Goal: Register for event/course

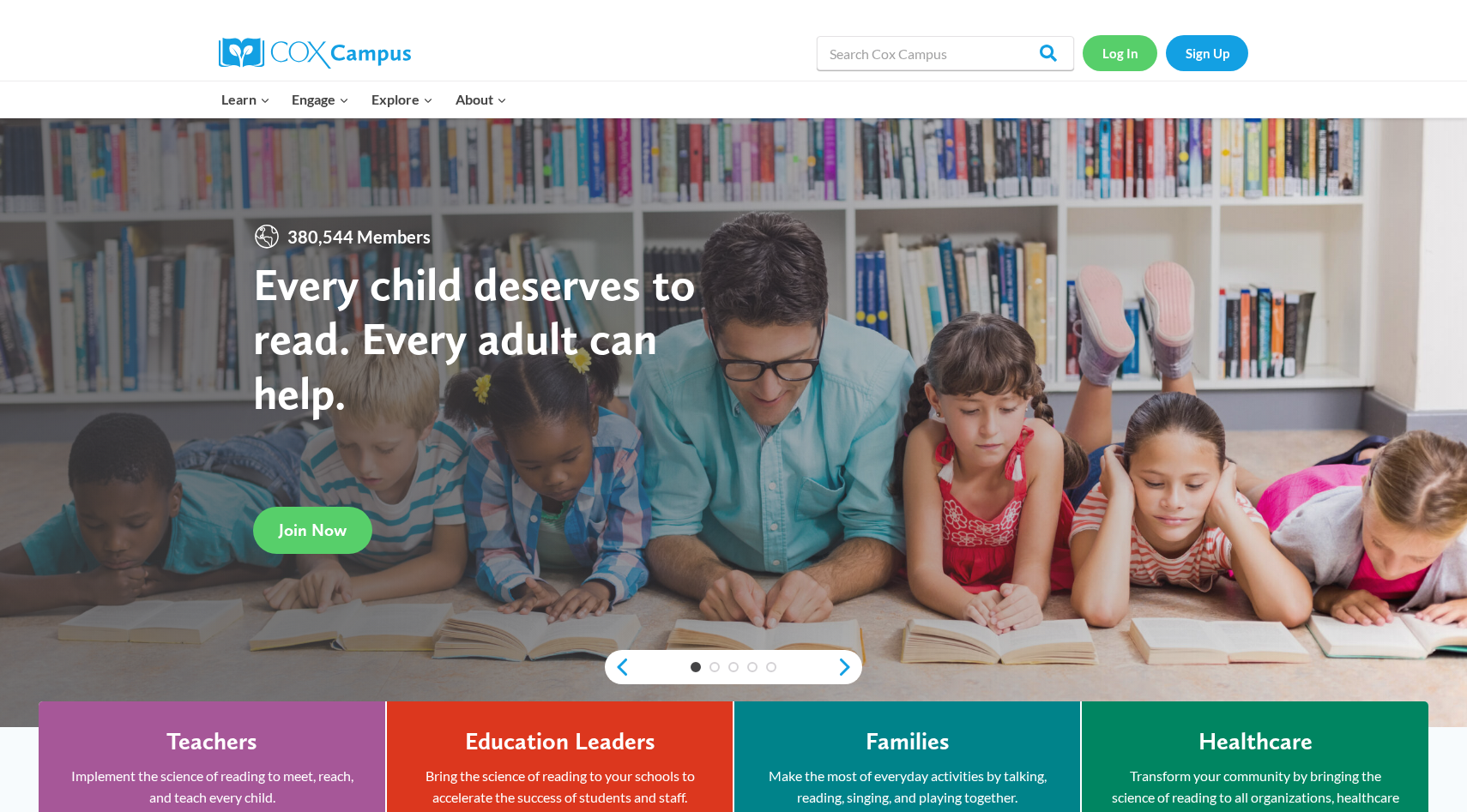
click at [1116, 53] on link "Log In" at bounding box center [1120, 53] width 74 height 35
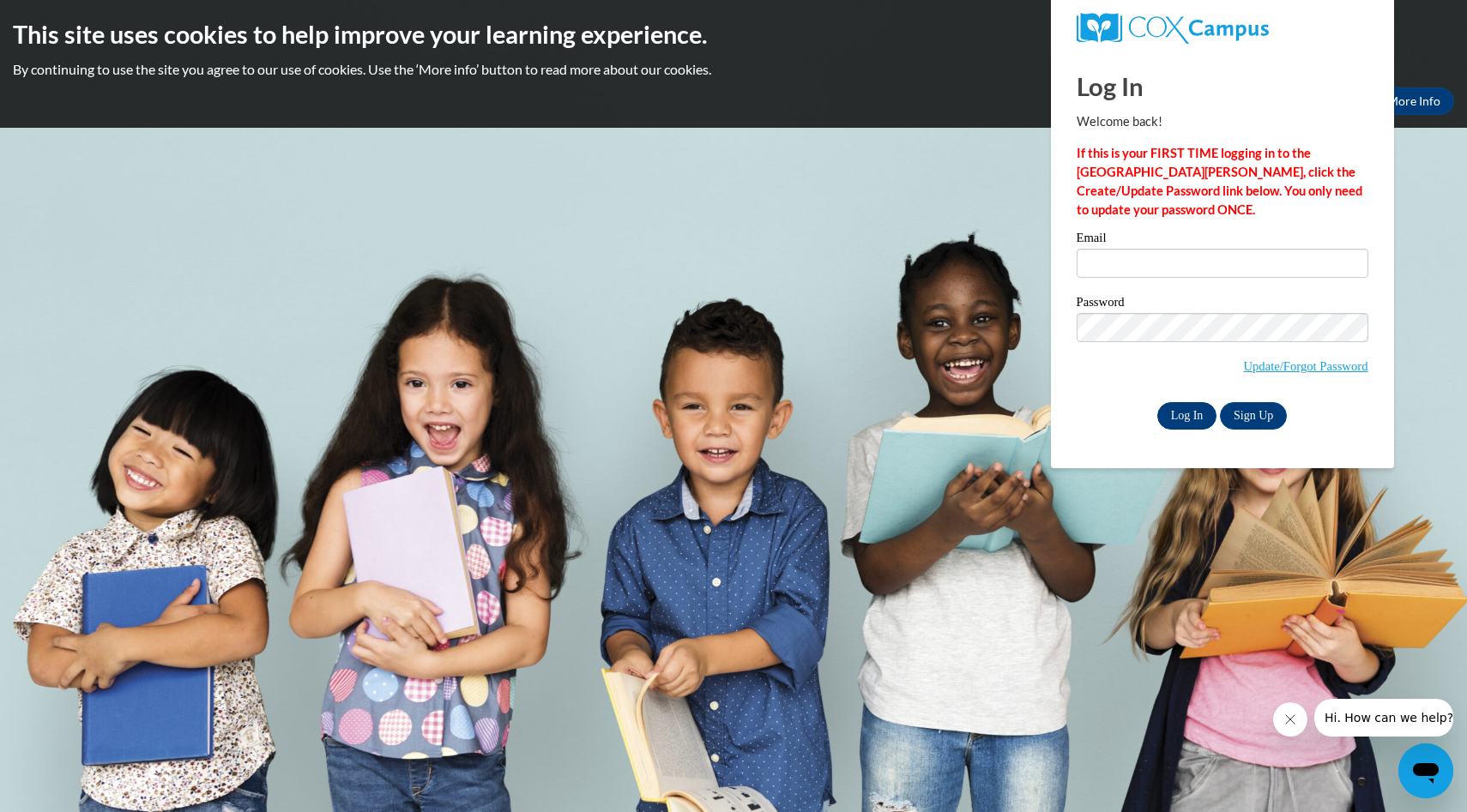
type input "ncarter@liberty.k12.ga.us"
click at [1179, 414] on input "Log In" at bounding box center [1188, 416] width 61 height 27
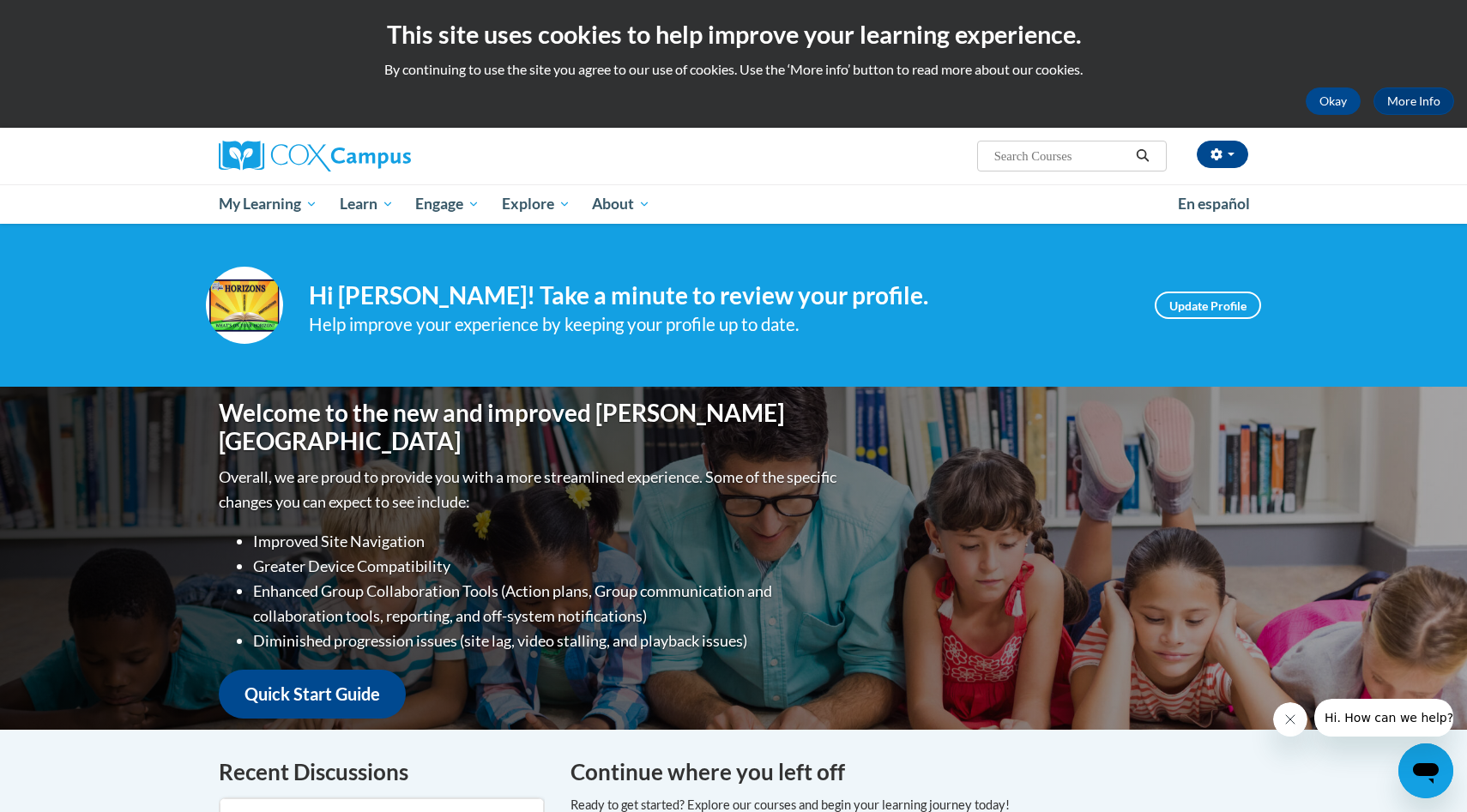
click at [1021, 158] on input "Search..." at bounding box center [1061, 155] width 138 height 20
type input "trauma informed skills"
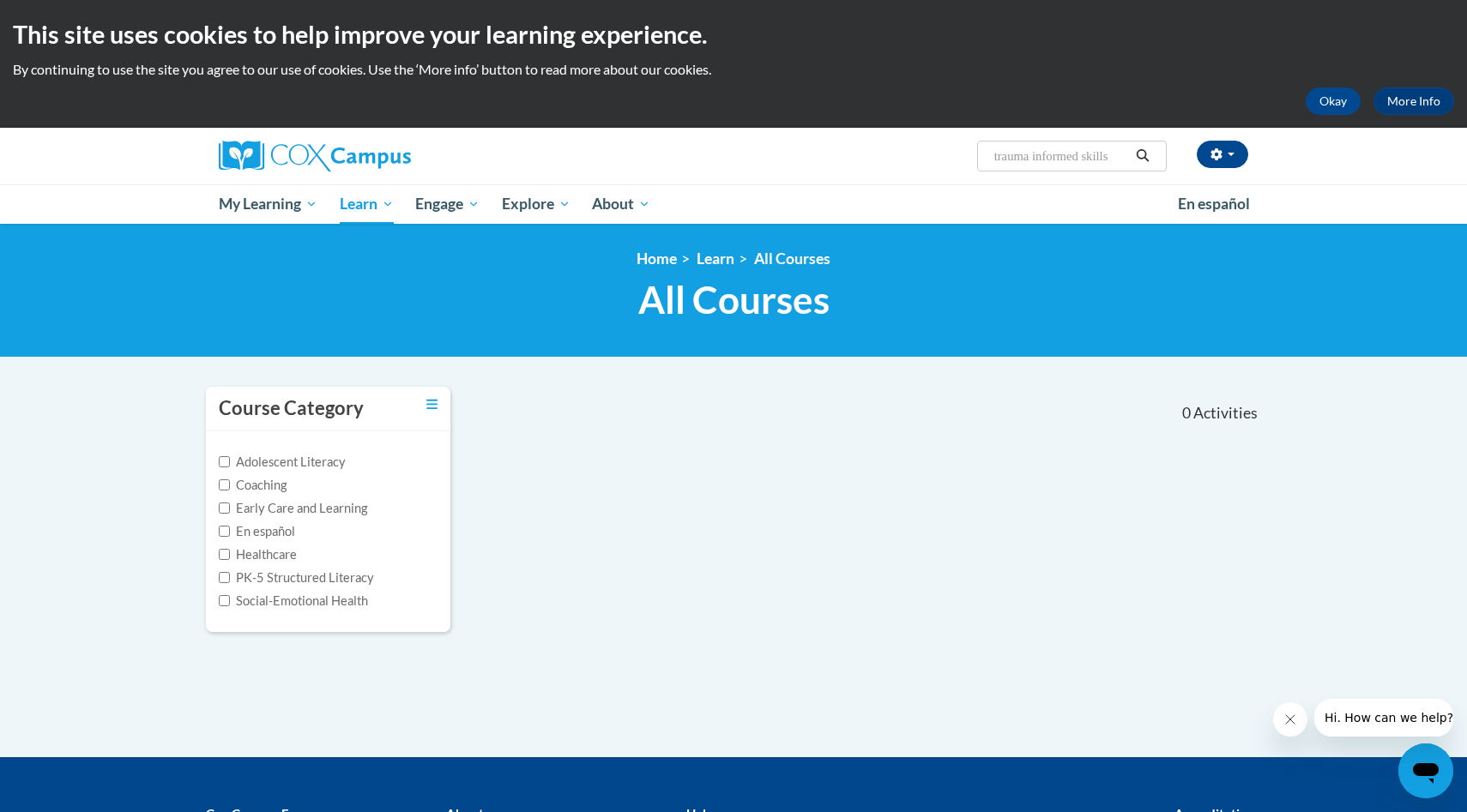
click at [1114, 155] on input "trauma informed skills" at bounding box center [1061, 155] width 138 height 20
click at [1121, 156] on input "trauma informed skills" at bounding box center [1061, 155] width 138 height 20
type input "trauma informed skills for educators"
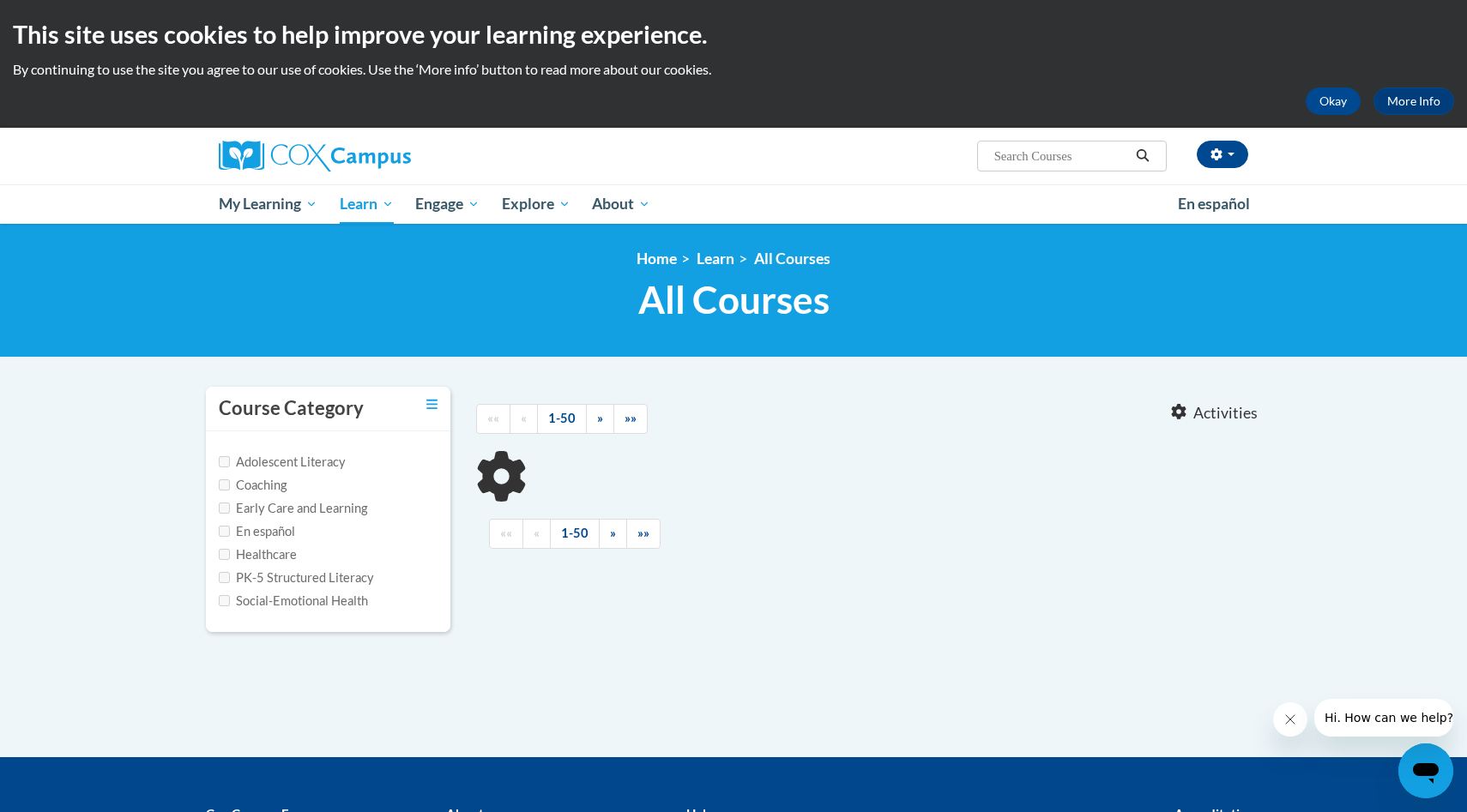
type input "trauma informed skills for educators"
click at [224, 595] on input "Social-Emotional Health" at bounding box center [224, 600] width 11 height 11
checkbox input "true"
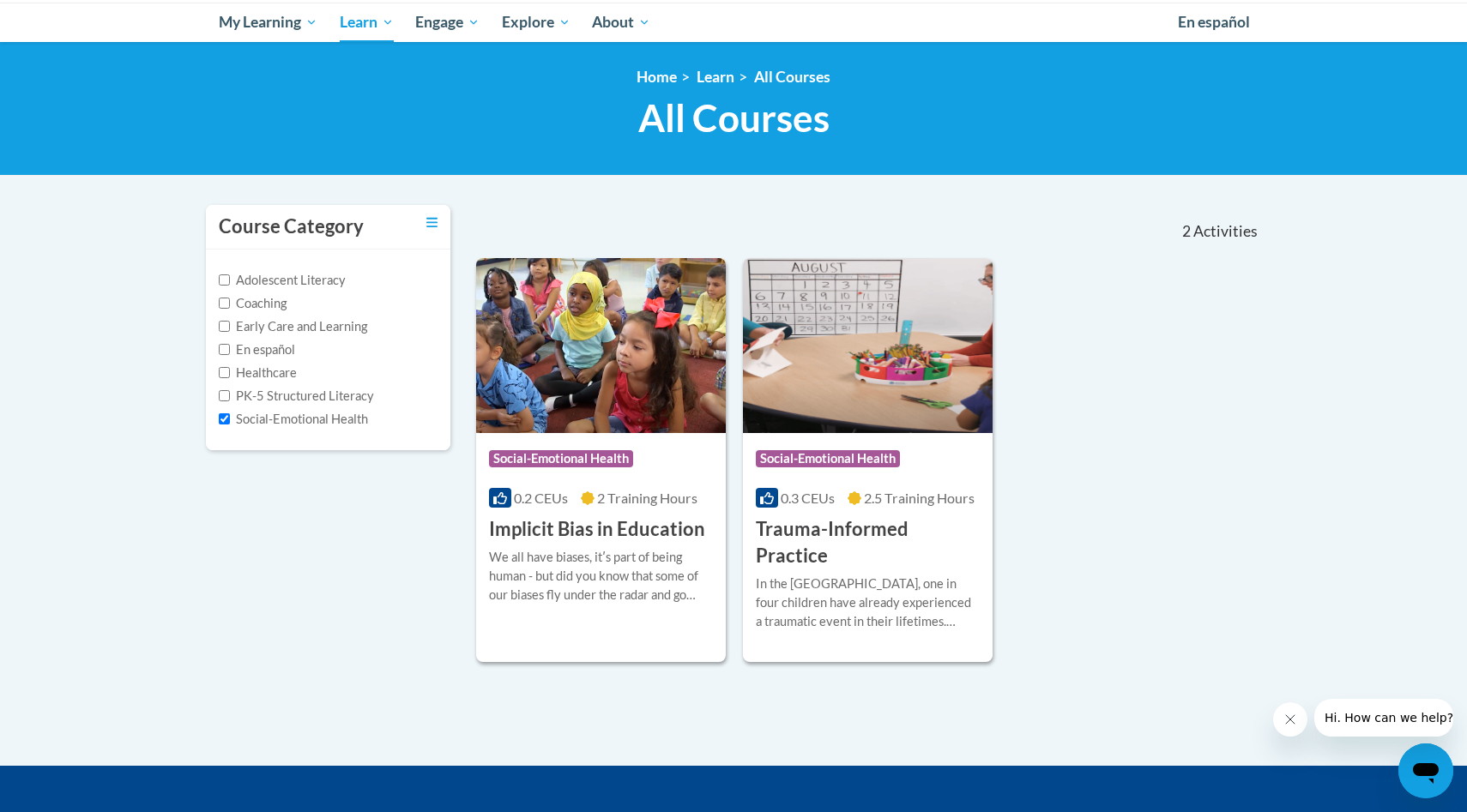
scroll to position [185, 0]
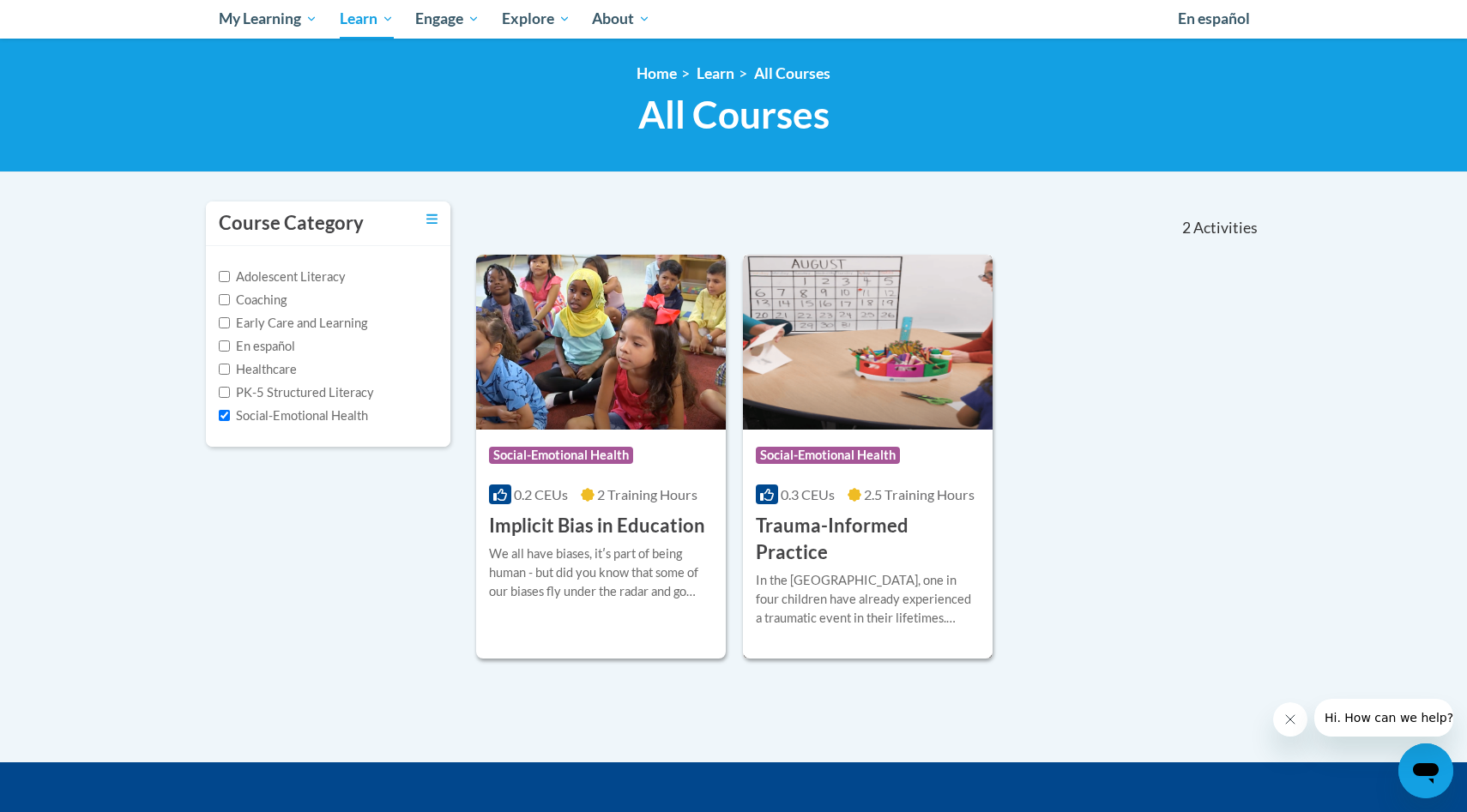
click at [892, 519] on h3 "Trauma-Informed Practice" at bounding box center [867, 540] width 224 height 53
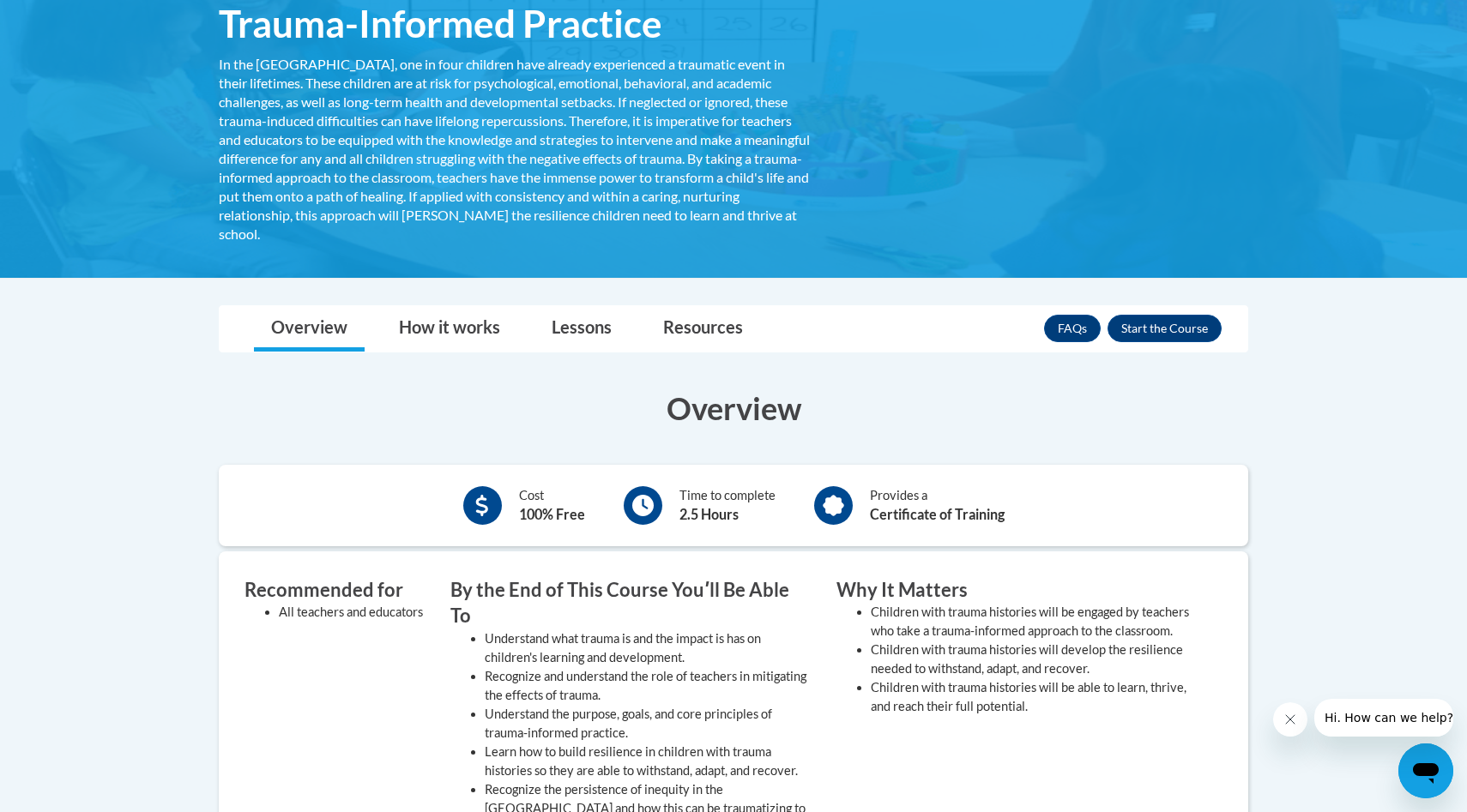
scroll to position [310, 0]
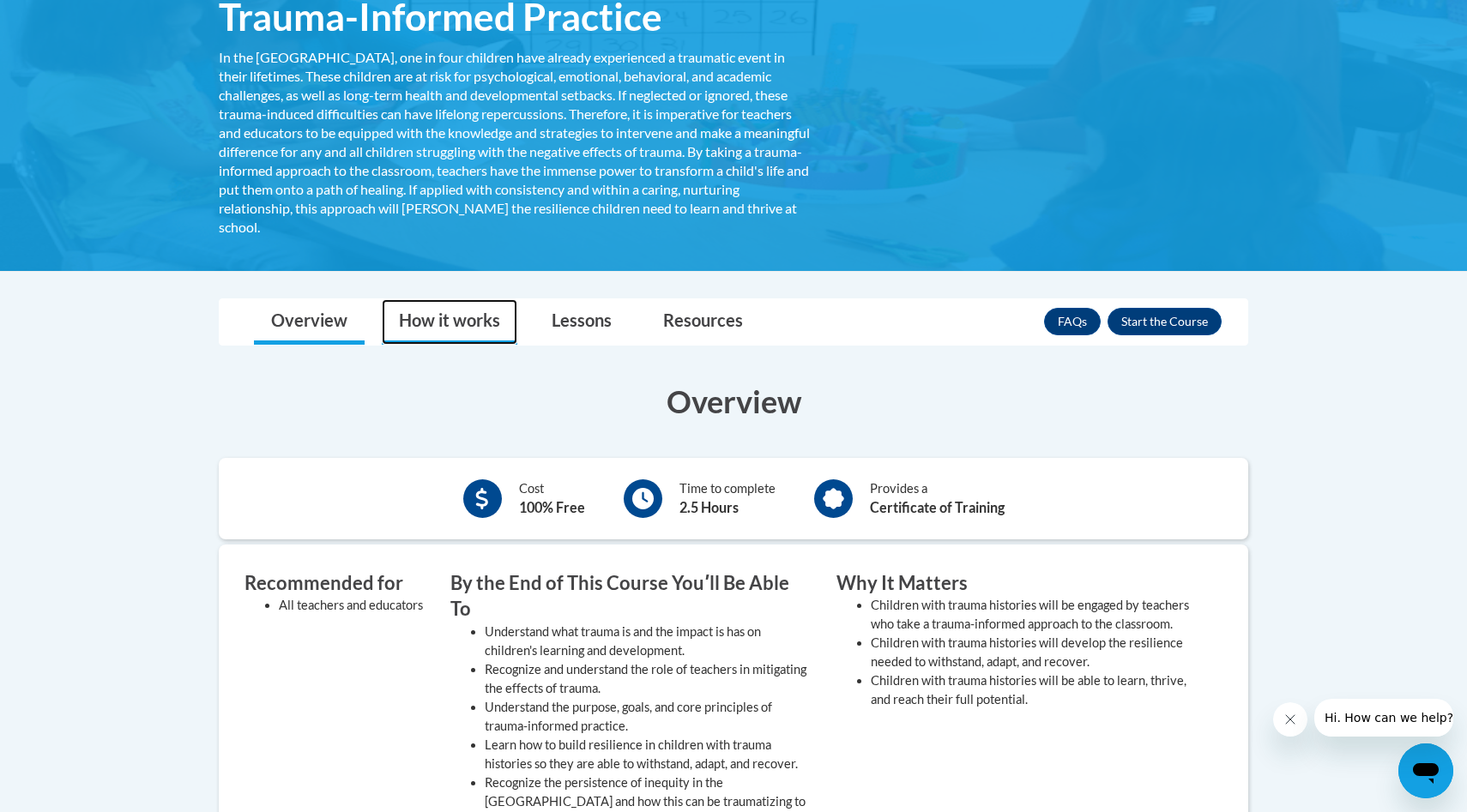
click at [443, 328] on link "How it works" at bounding box center [449, 322] width 136 height 46
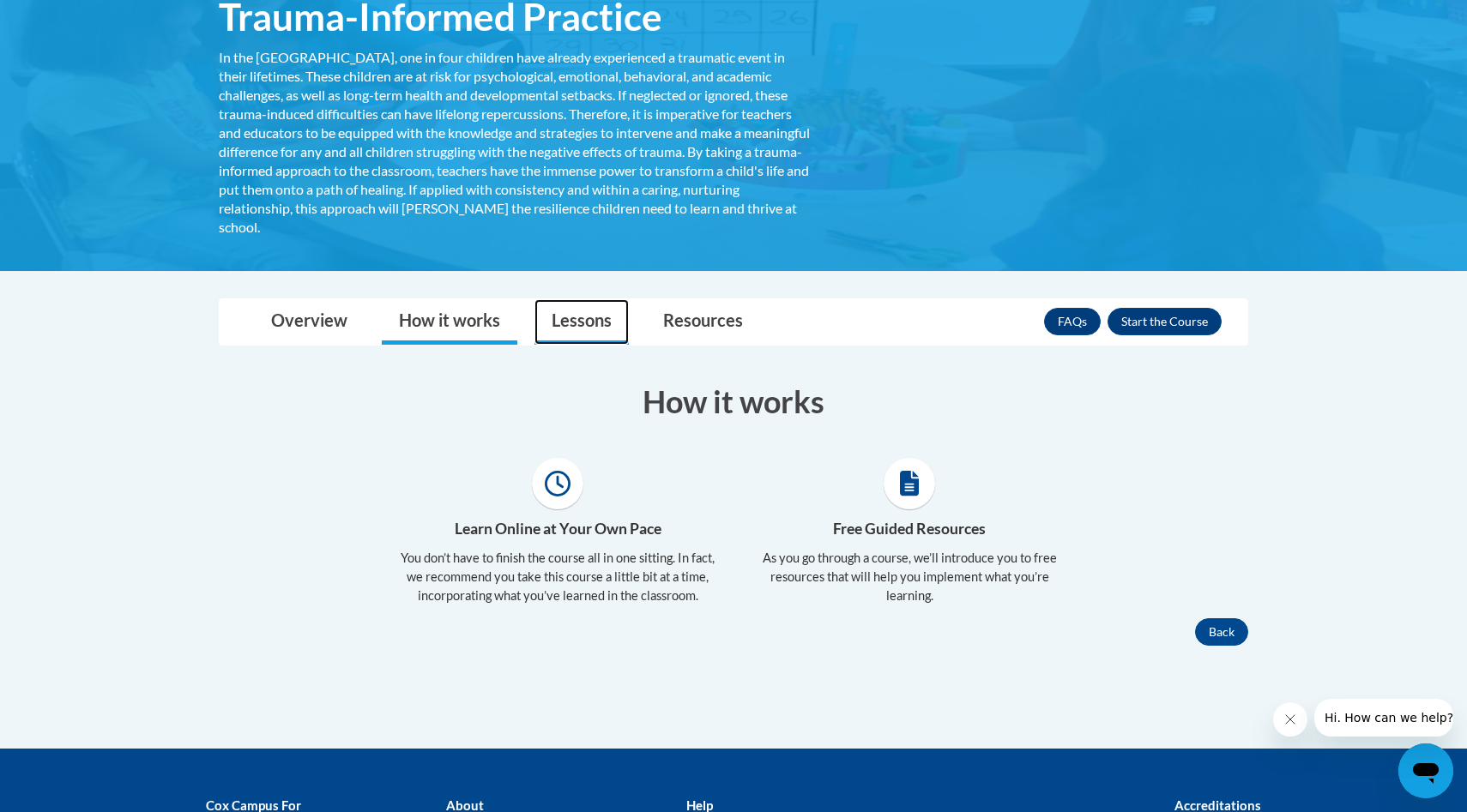
click at [572, 320] on link "Lessons" at bounding box center [582, 322] width 95 height 46
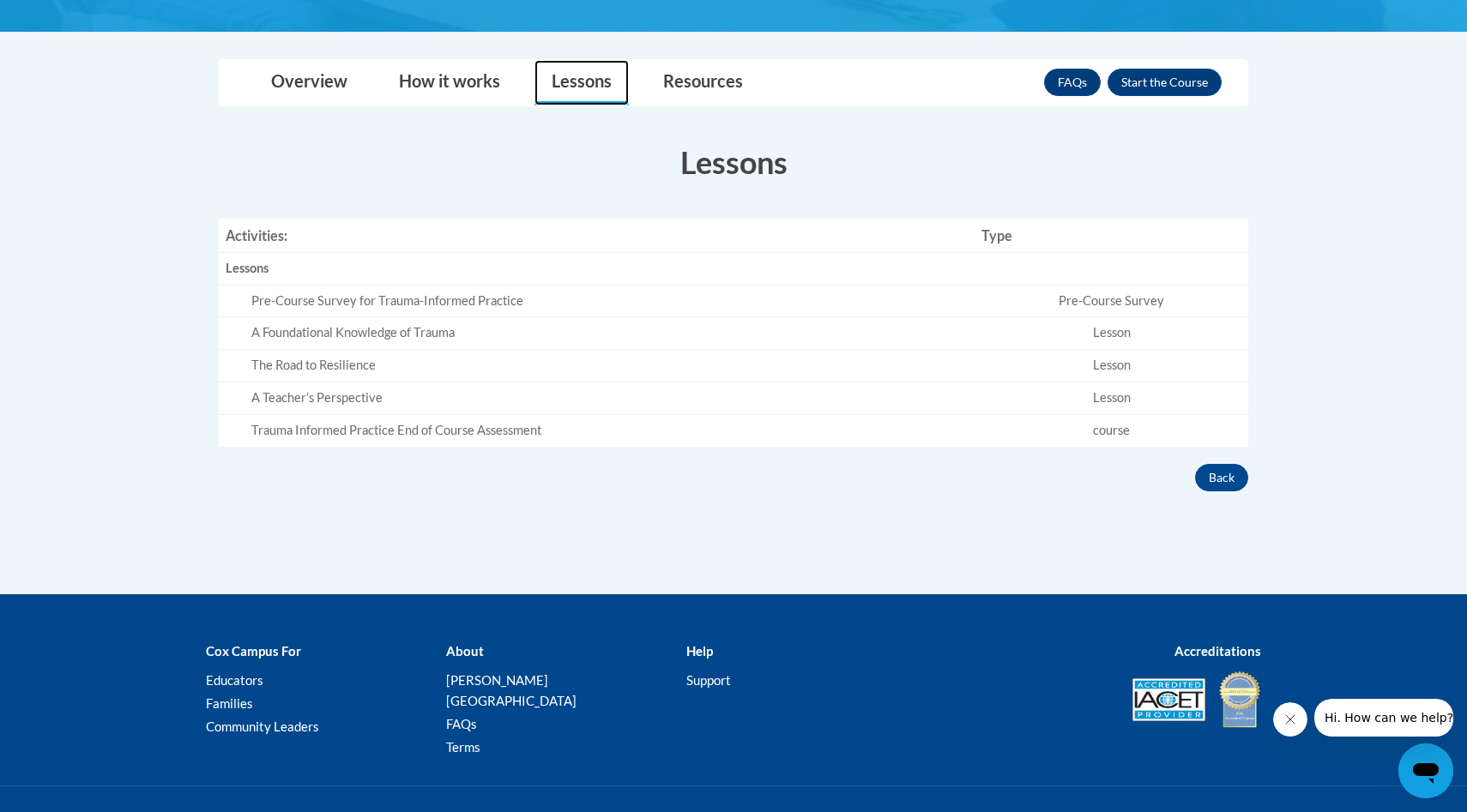
scroll to position [615, 0]
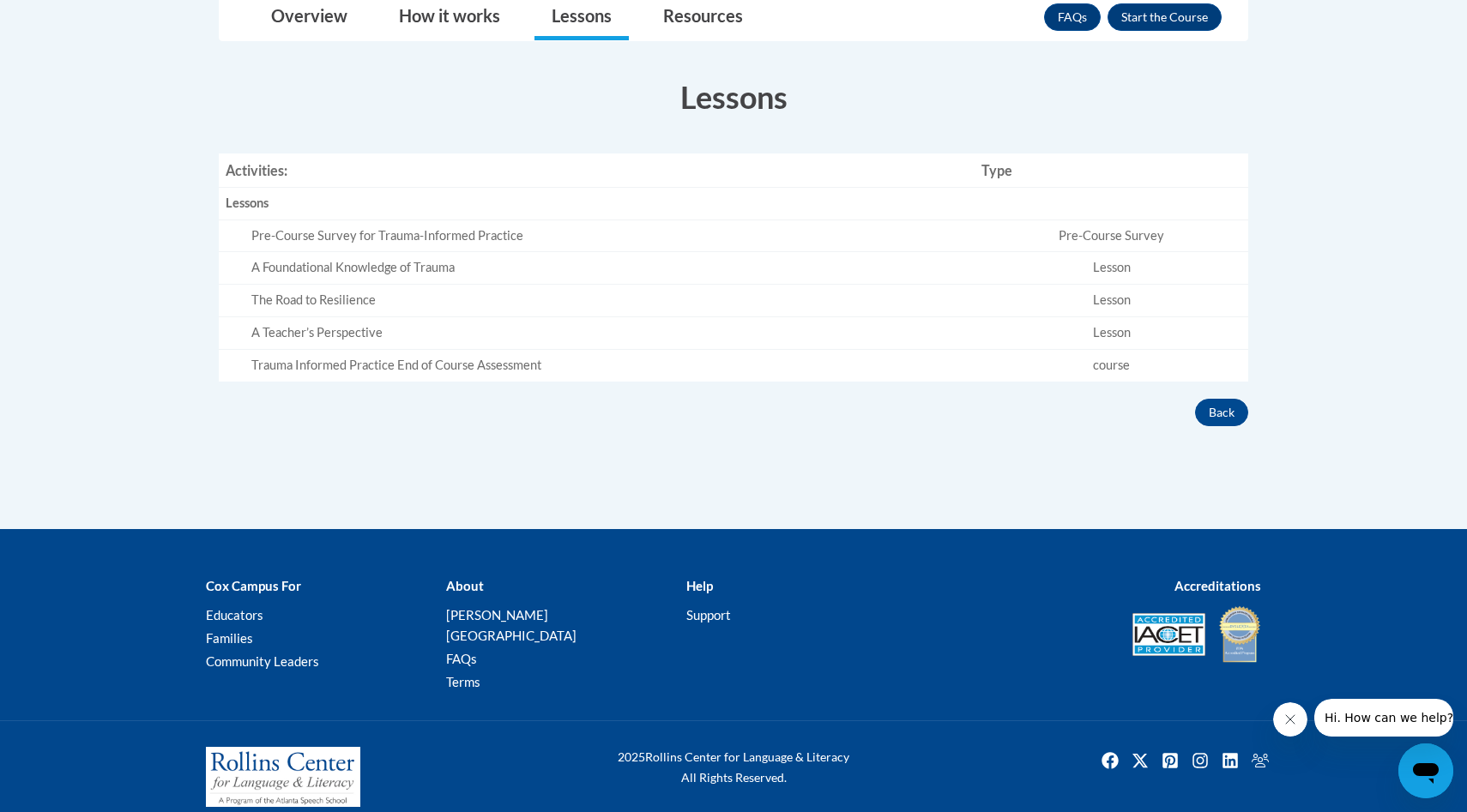
click at [752, 230] on div "Pre-Course Survey for Trauma-Informed Practice" at bounding box center [609, 236] width 716 height 18
click at [424, 237] on div "Pre-Course Survey for Trauma-Informed Practice" at bounding box center [609, 236] width 716 height 18
click at [1117, 240] on td "Pre-Course Survey" at bounding box center [1111, 235] width 273 height 32
click at [425, 234] on div "Pre-Course Survey for Trauma-Informed Practice" at bounding box center [609, 236] width 716 height 18
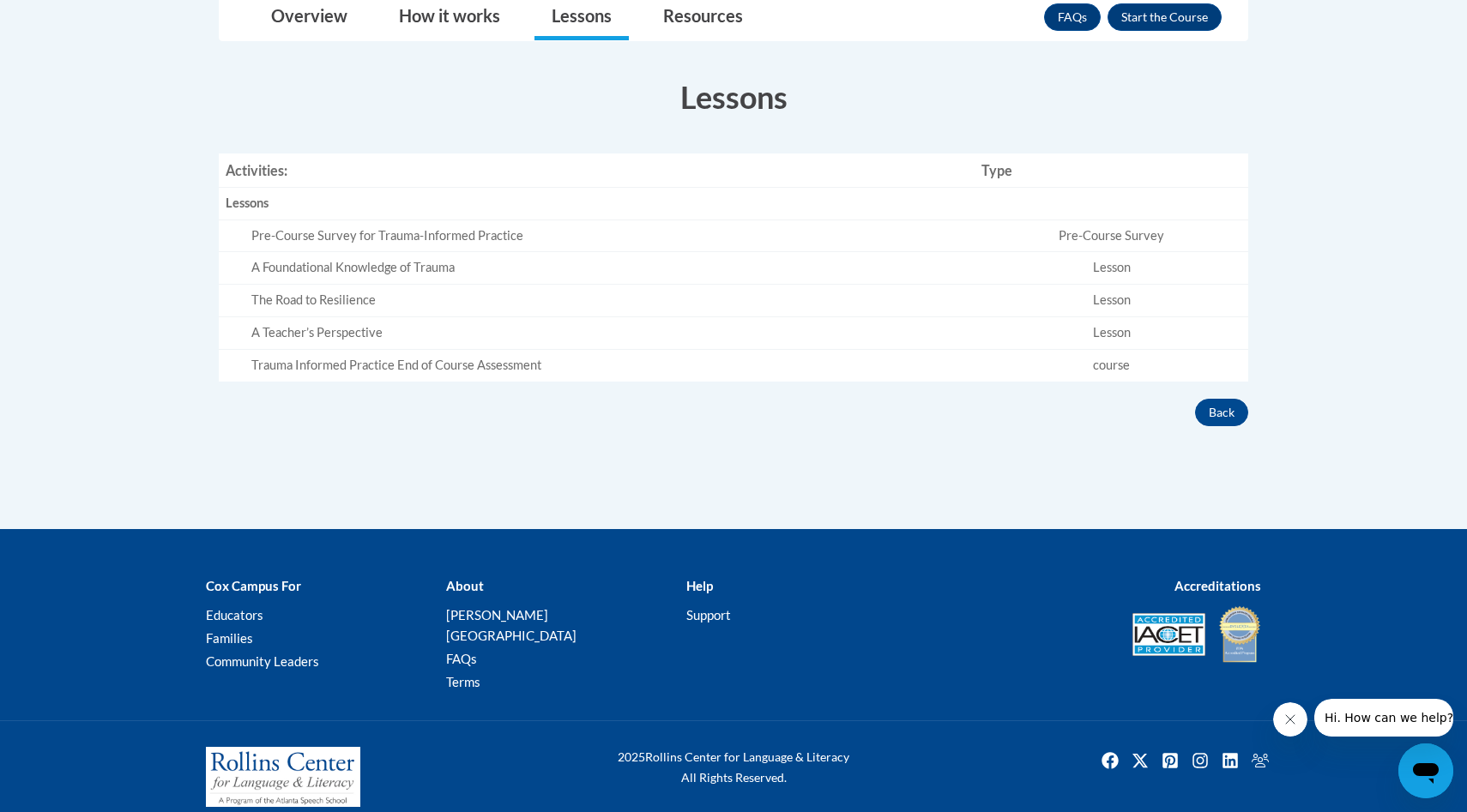
click at [845, 418] on div "Back" at bounding box center [733, 413] width 1055 height 27
click at [437, 273] on div "A Foundational Knowledge of Trauma" at bounding box center [609, 267] width 716 height 18
click at [444, 231] on div "Pre-Course Survey for Trauma-Informed Practice" at bounding box center [609, 236] width 716 height 18
click at [470, 19] on link "How it works" at bounding box center [449, 18] width 136 height 46
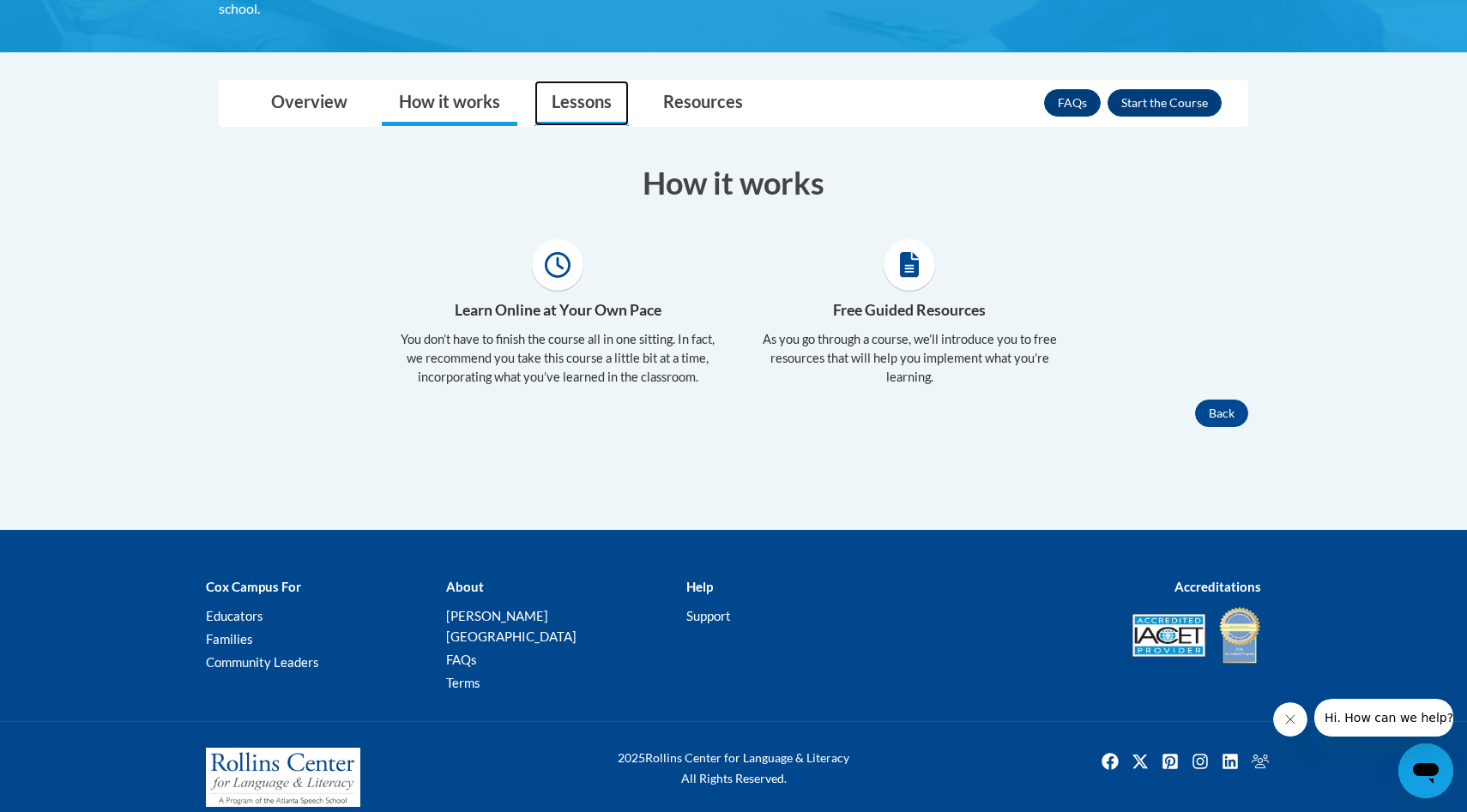
click at [577, 100] on link "Lessons" at bounding box center [582, 103] width 95 height 46
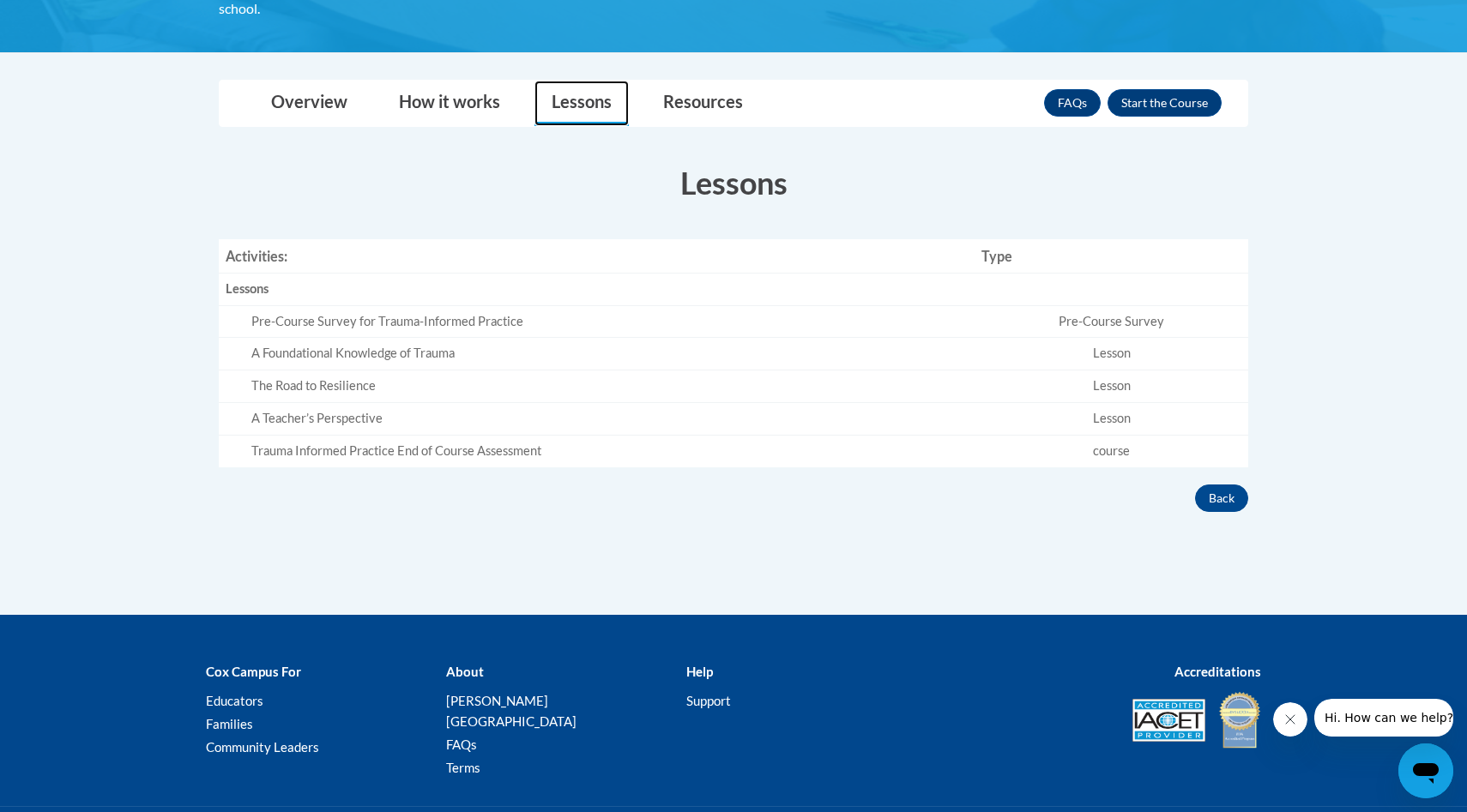
scroll to position [615, 0]
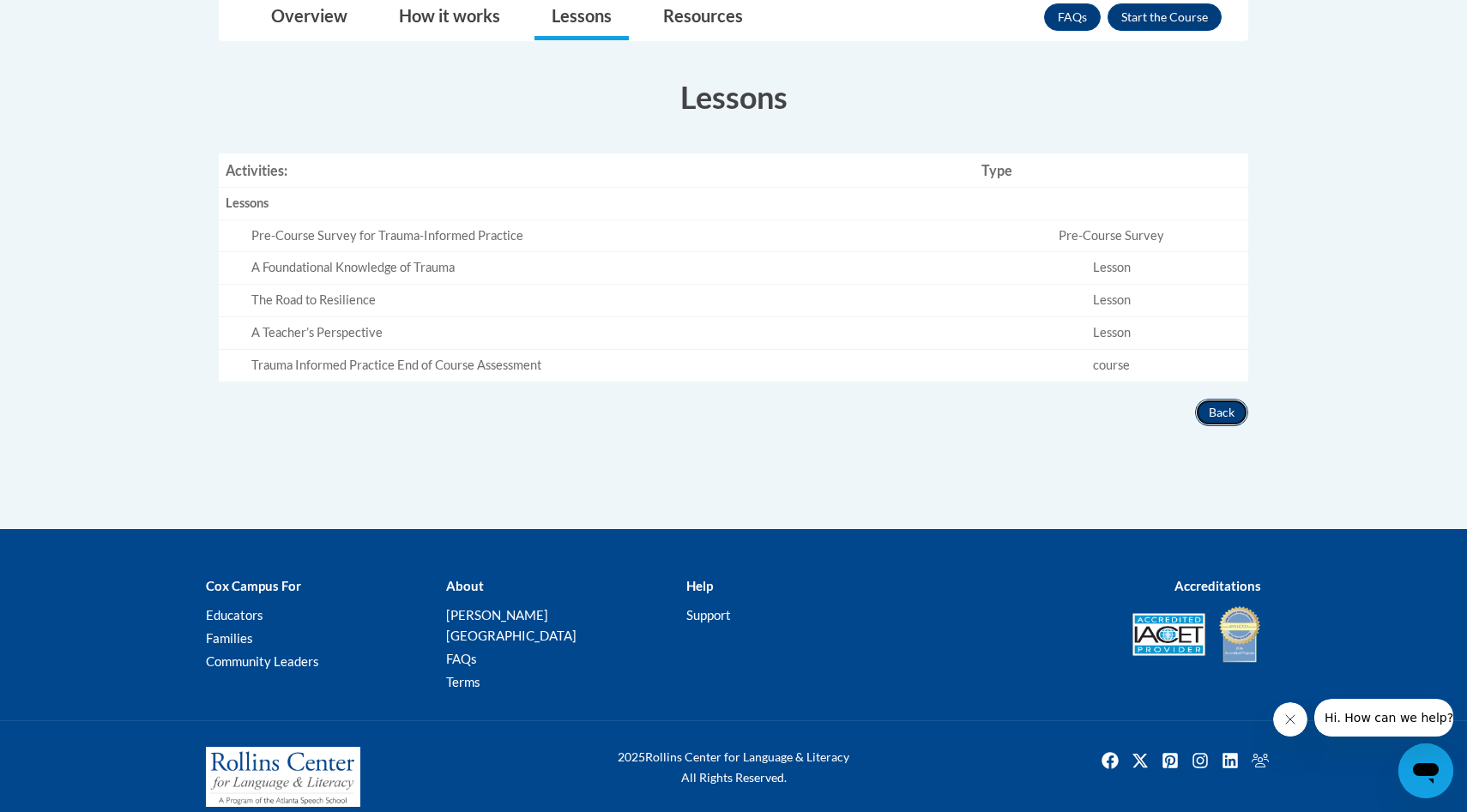
click at [1226, 414] on button "Back" at bounding box center [1221, 413] width 53 height 27
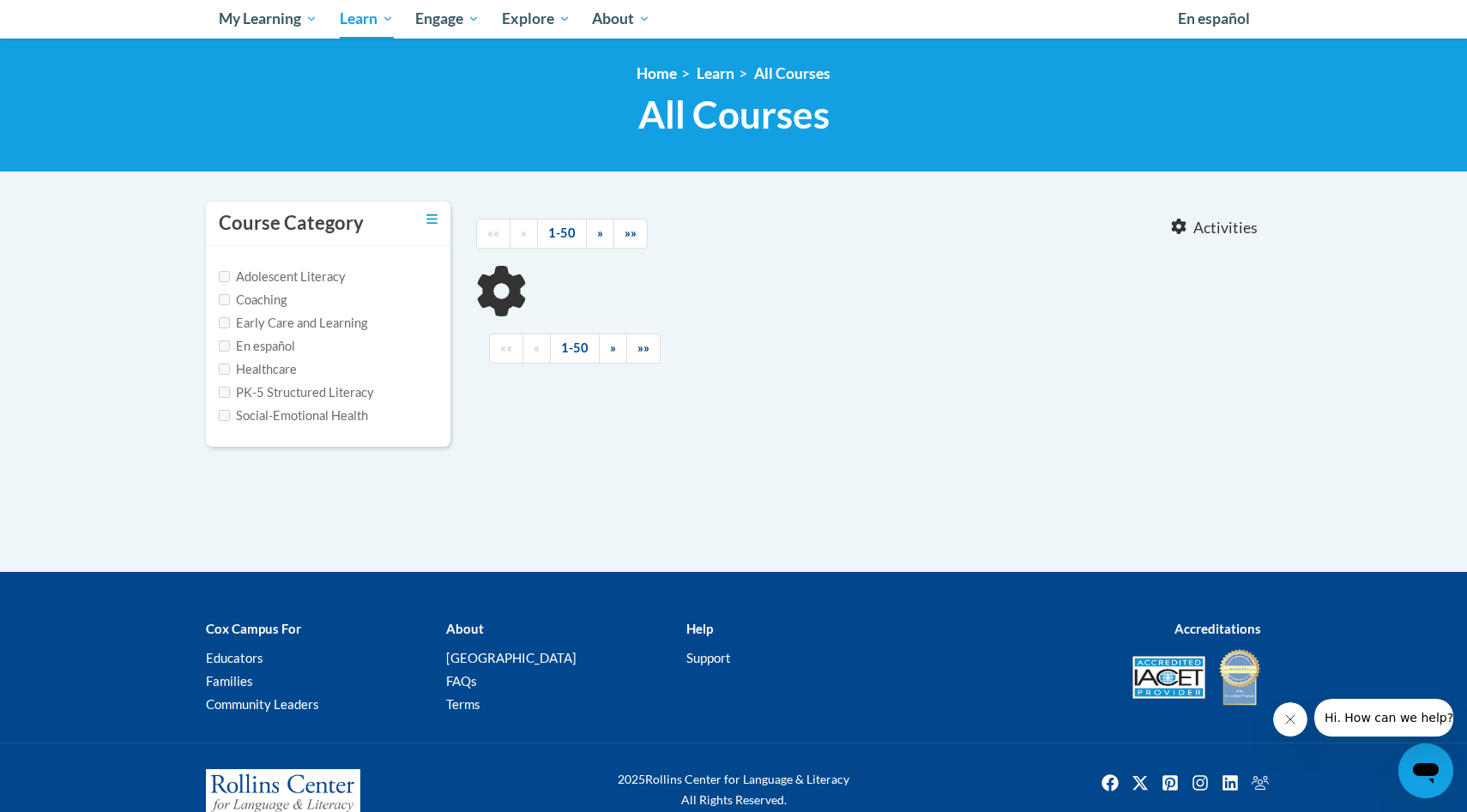
type input "trauma informed skills for educators"
click at [223, 415] on input "Social-Emotional Health" at bounding box center [224, 415] width 11 height 11
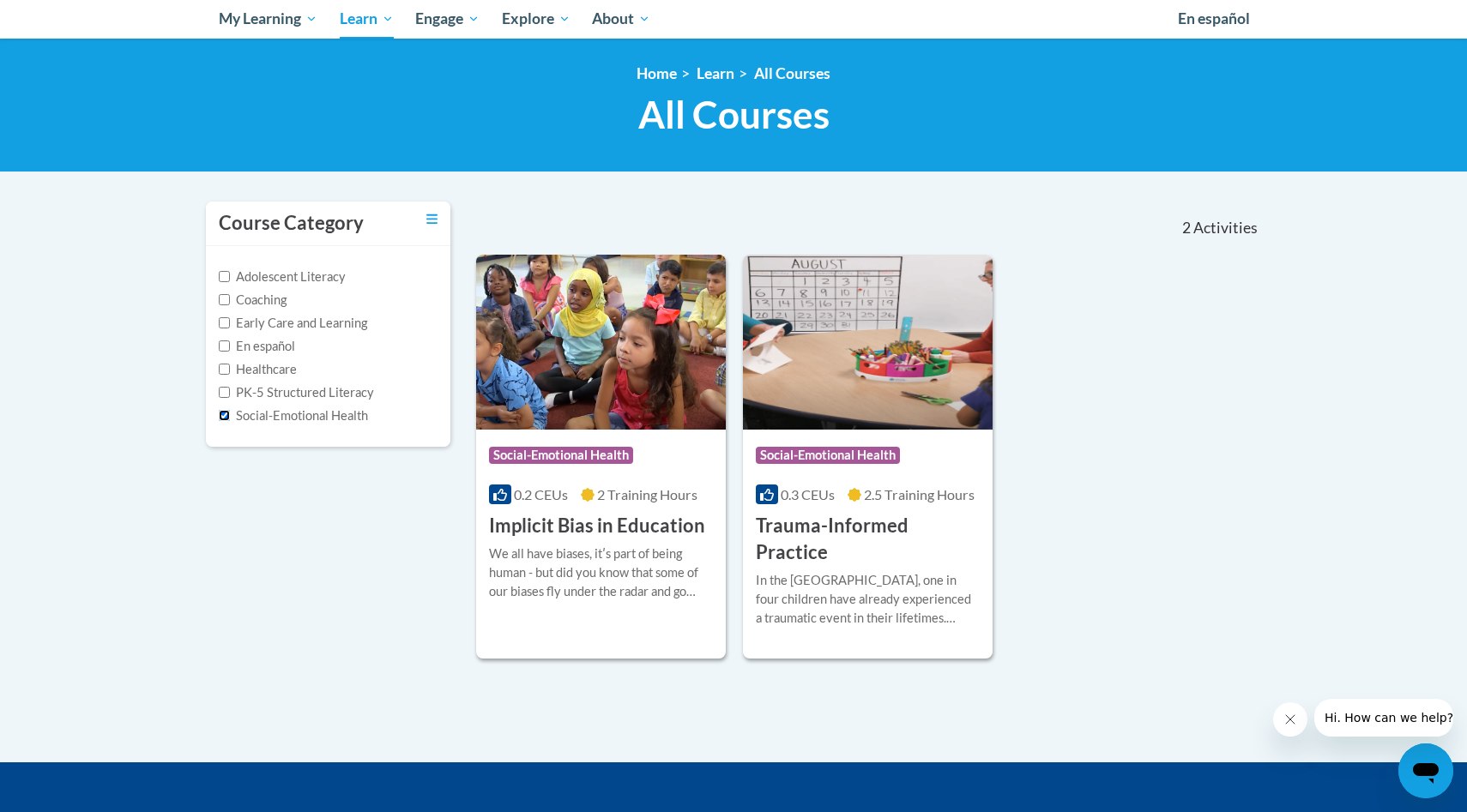
click at [223, 415] on input "Social-Emotional Health" at bounding box center [224, 415] width 11 height 11
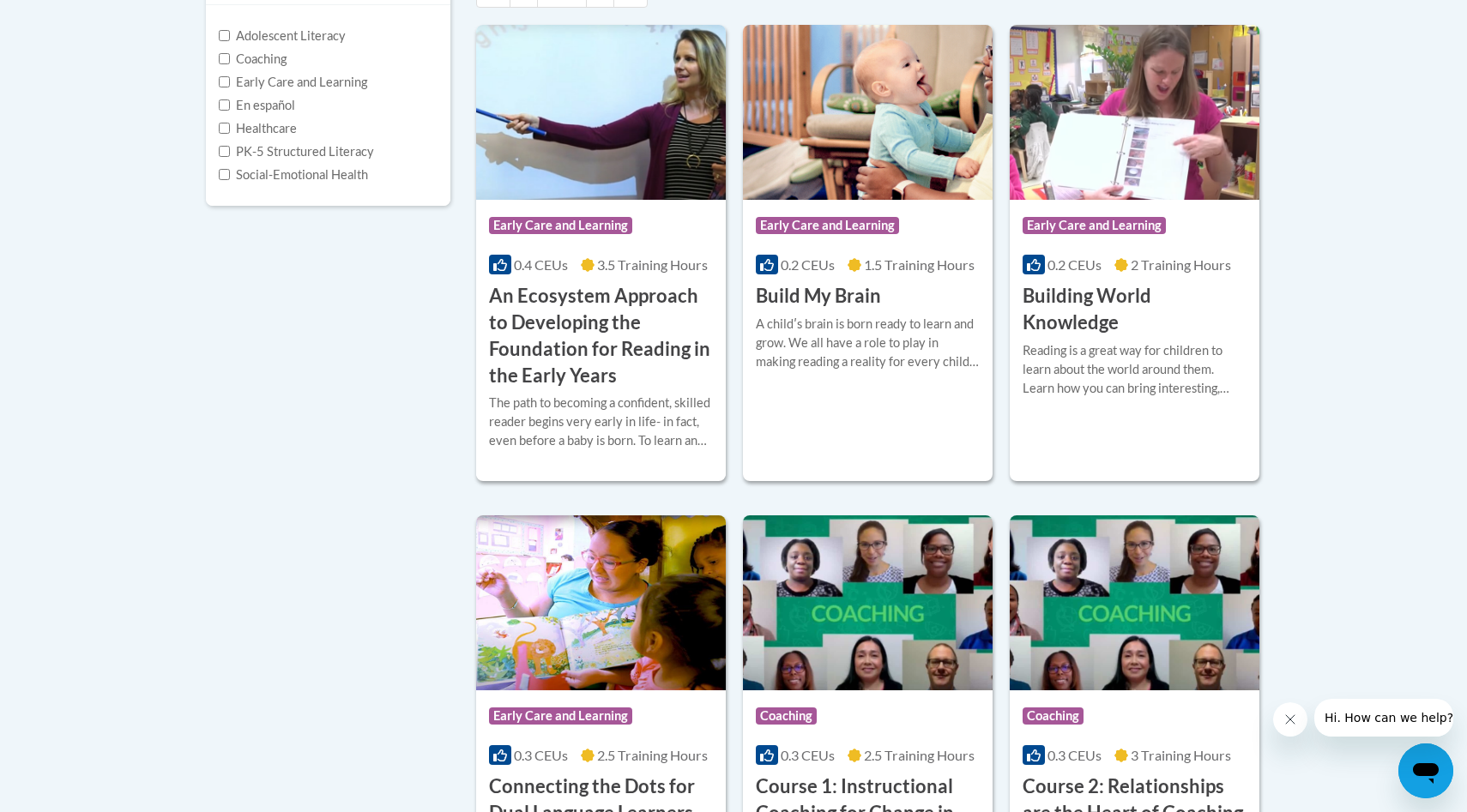
scroll to position [405, 0]
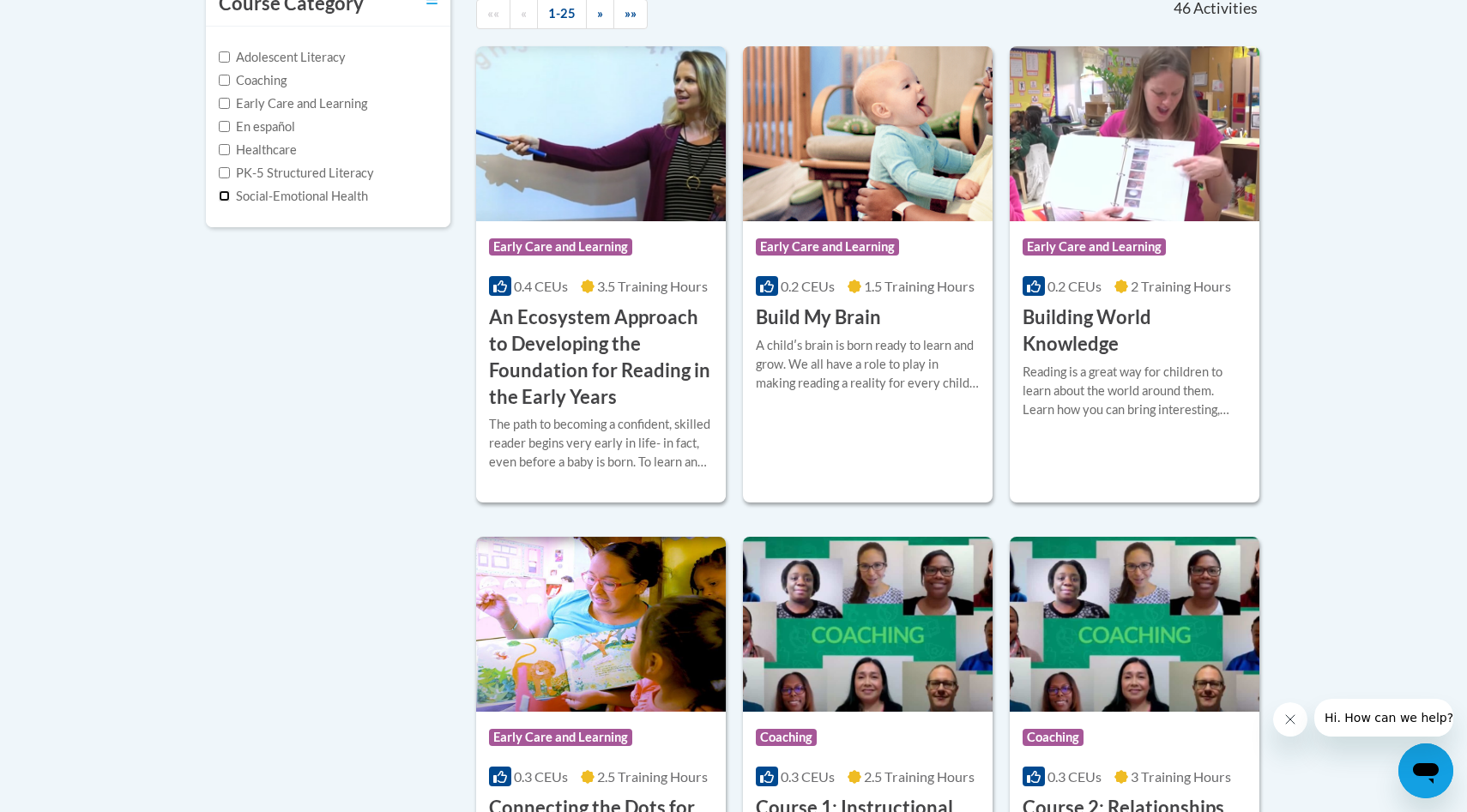
click at [226, 196] on input "Social-Emotional Health" at bounding box center [224, 195] width 11 height 11
checkbox input "true"
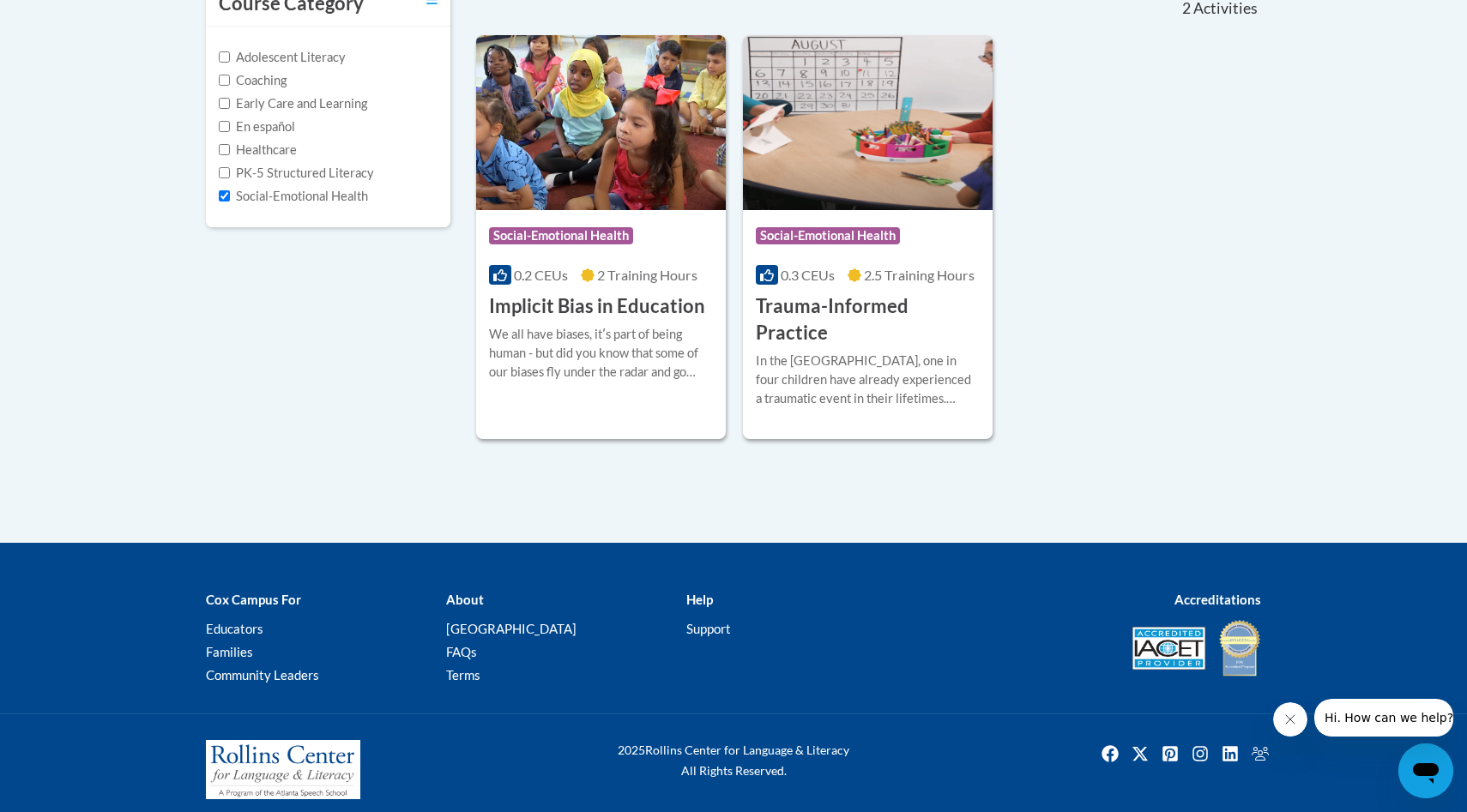
scroll to position [391, 0]
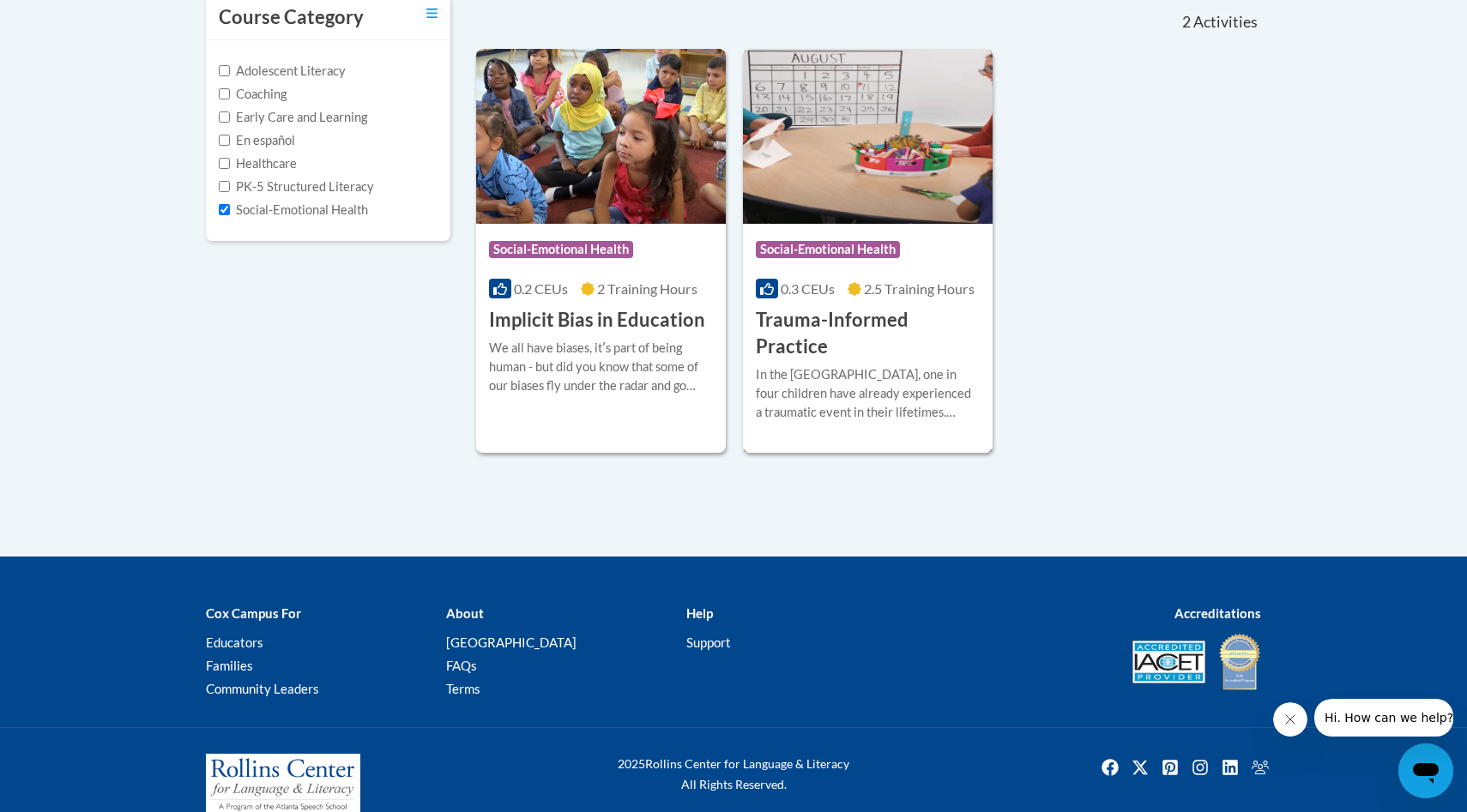
click at [807, 360] on div "More Info Enroll In the United States, one in four children have already experi…" at bounding box center [868, 404] width 250 height 88
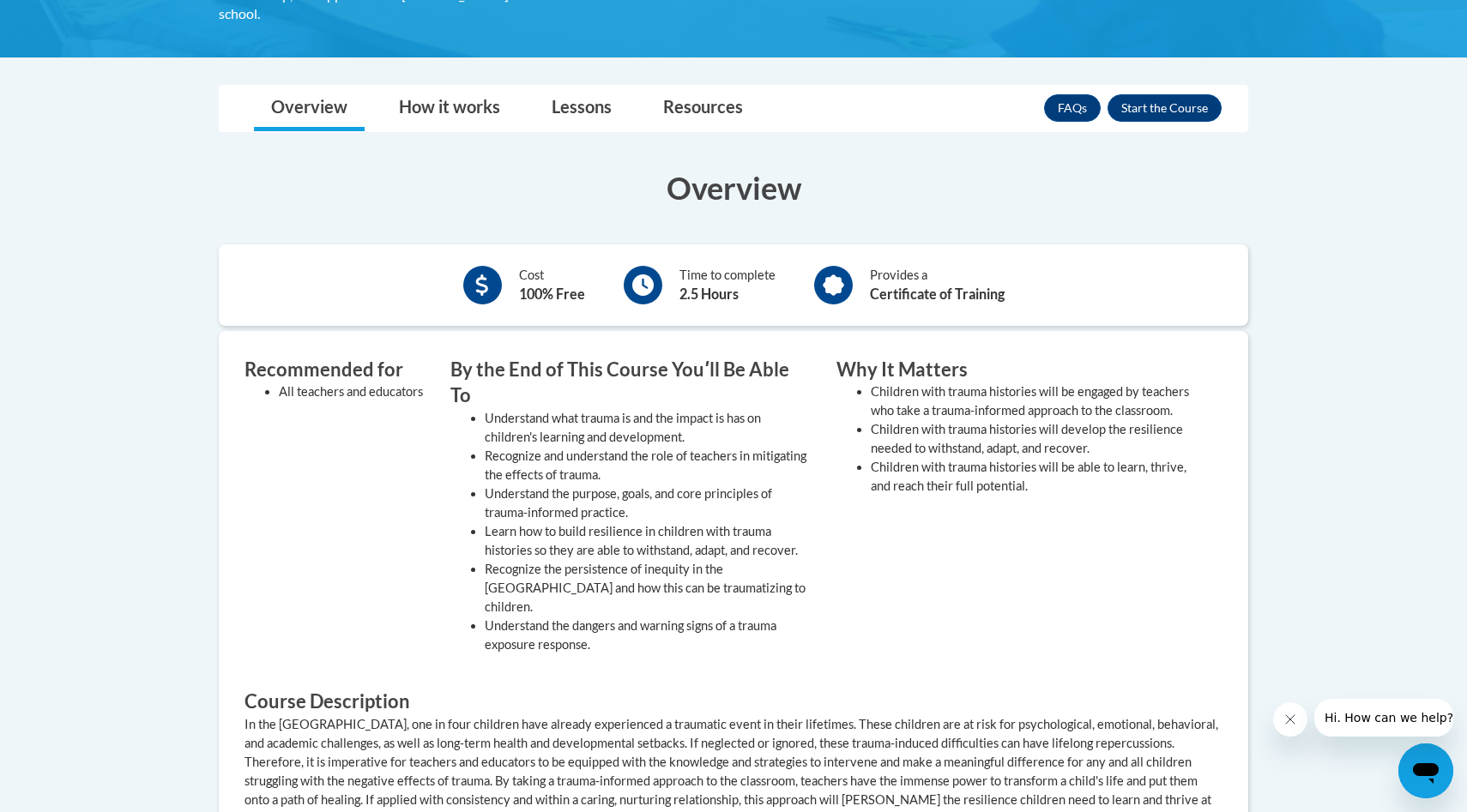
scroll to position [521, 0]
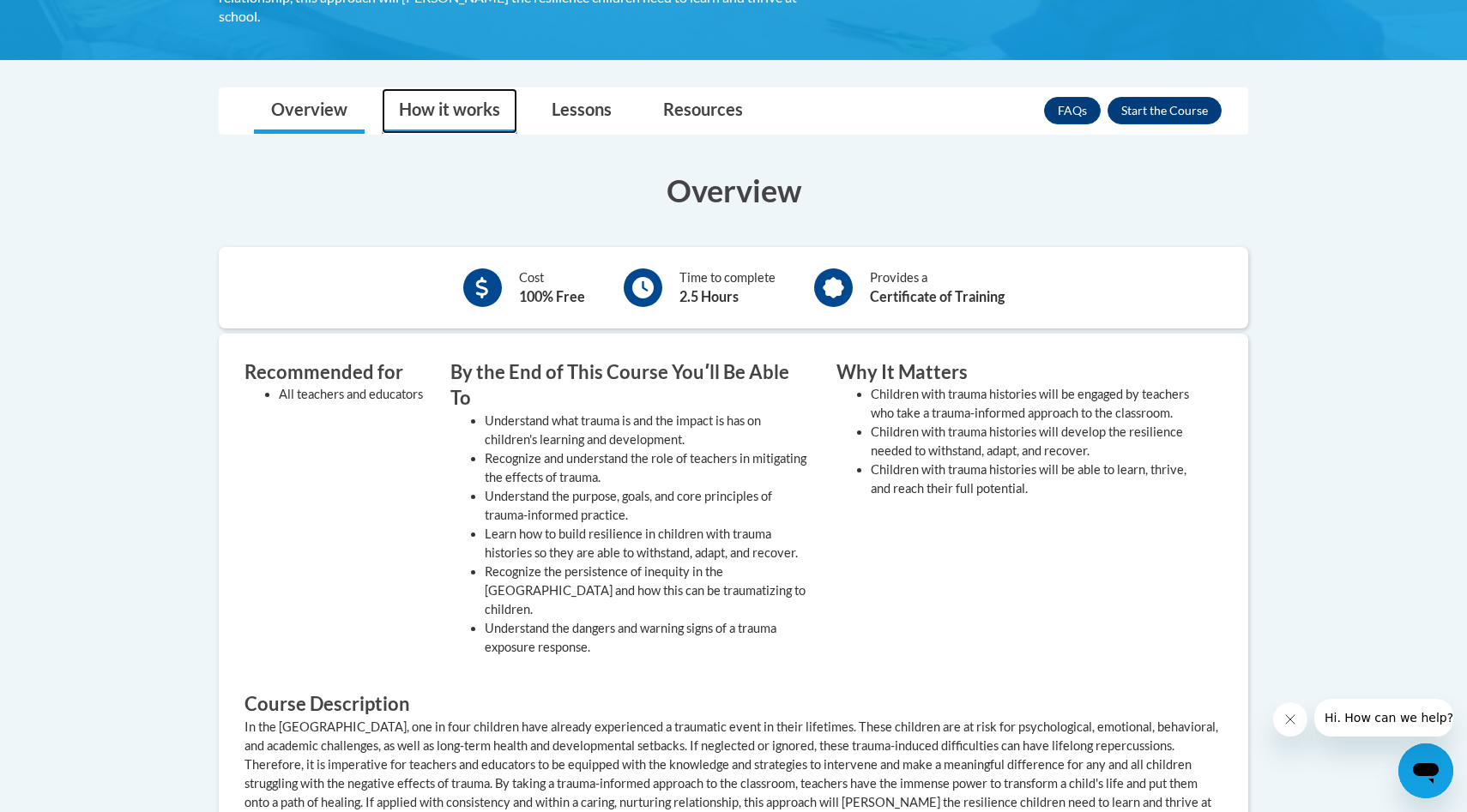
click at [462, 114] on link "How it works" at bounding box center [449, 111] width 136 height 46
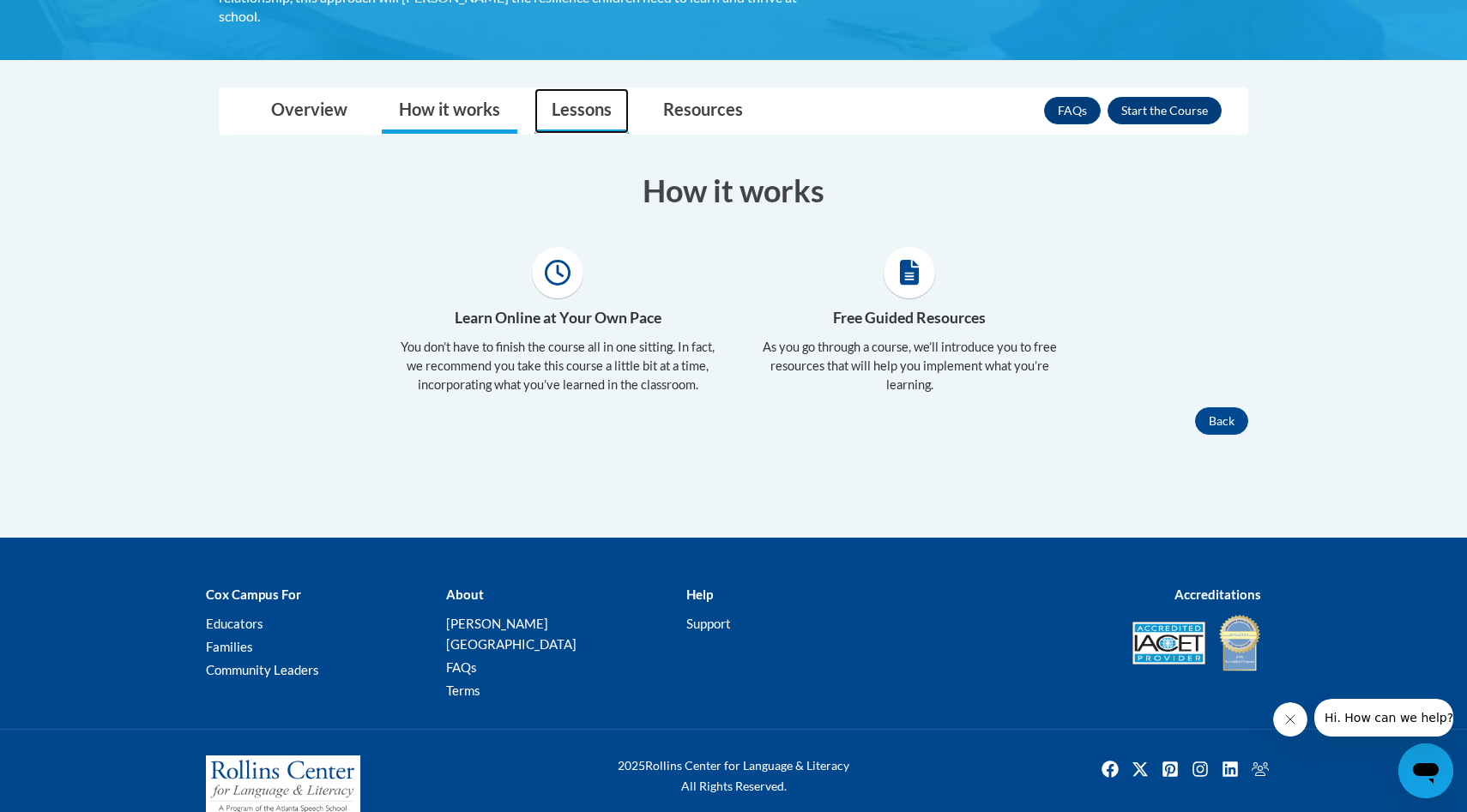
click at [575, 117] on link "Lessons" at bounding box center [582, 111] width 95 height 46
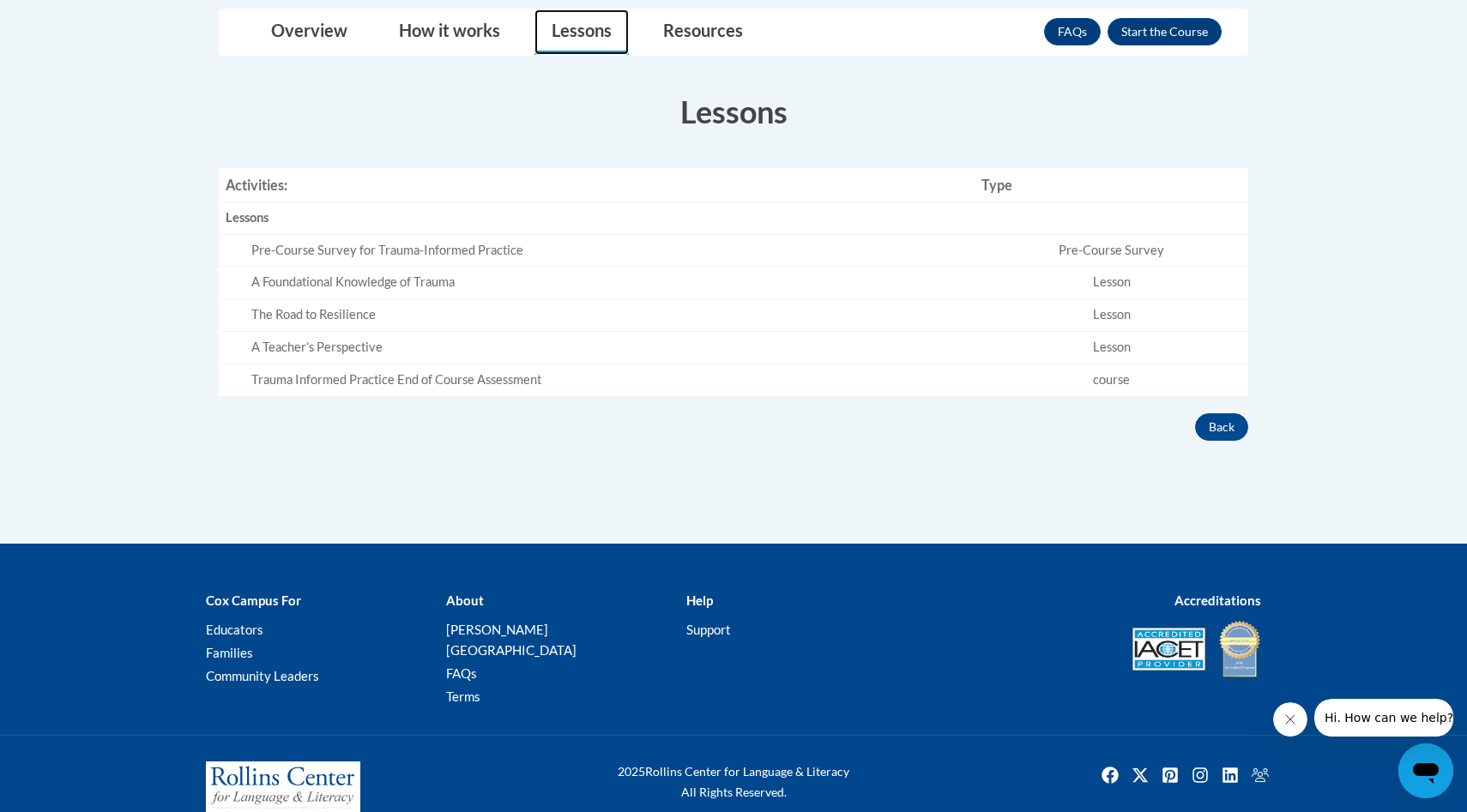
scroll to position [615, 0]
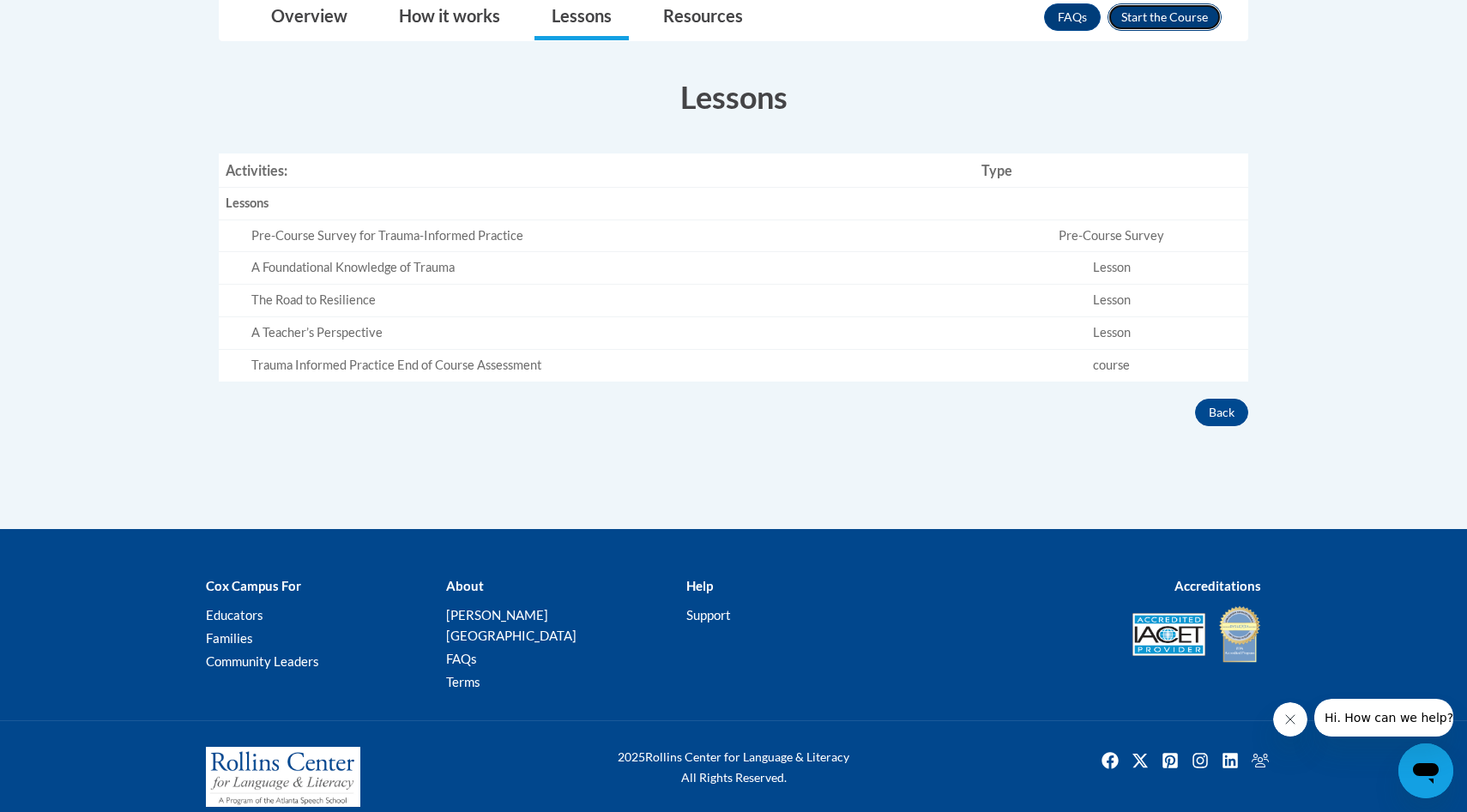
click at [1188, 13] on button "Enroll" at bounding box center [1164, 18] width 114 height 27
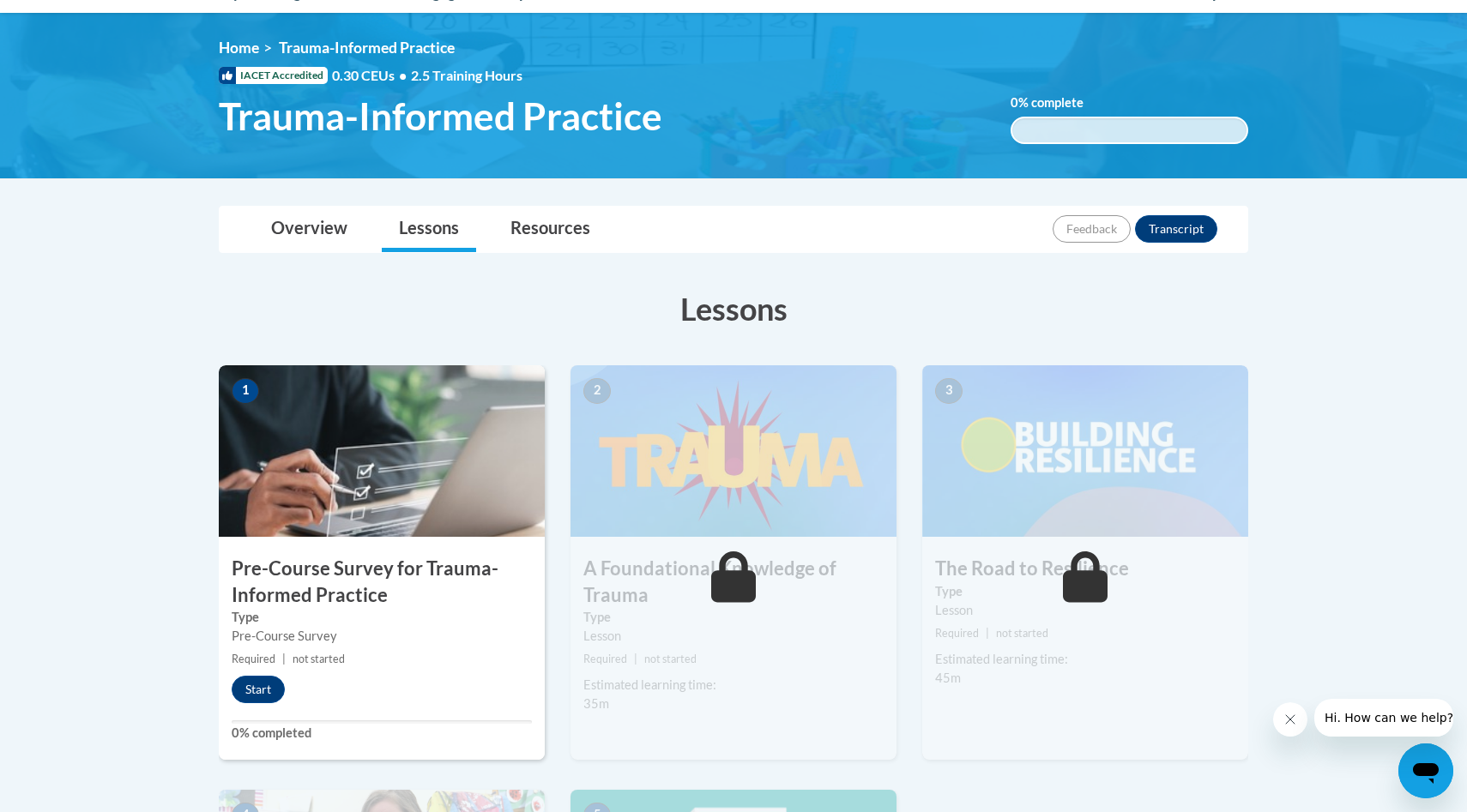
scroll to position [213, 0]
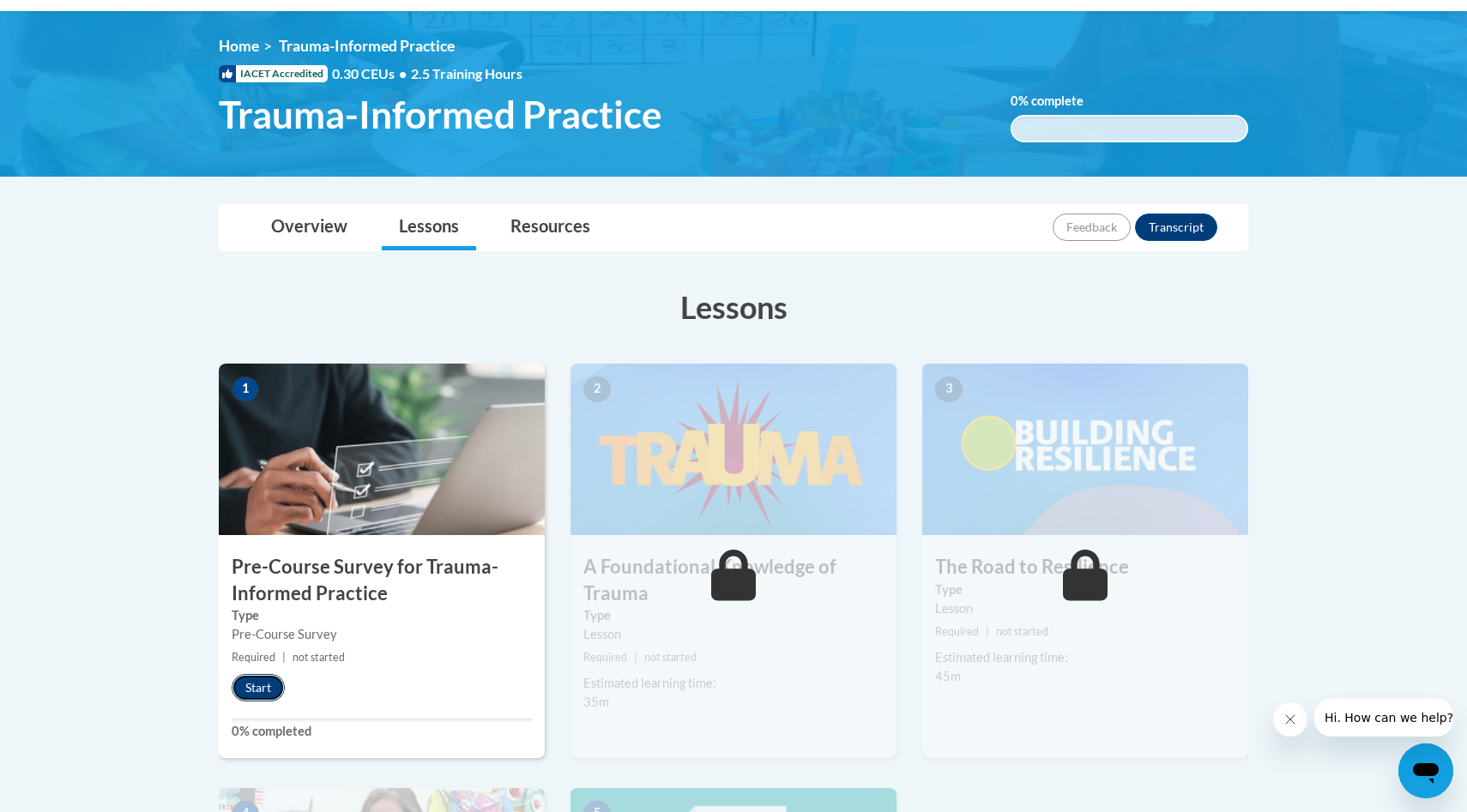
click at [263, 685] on button "Start" at bounding box center [258, 688] width 53 height 27
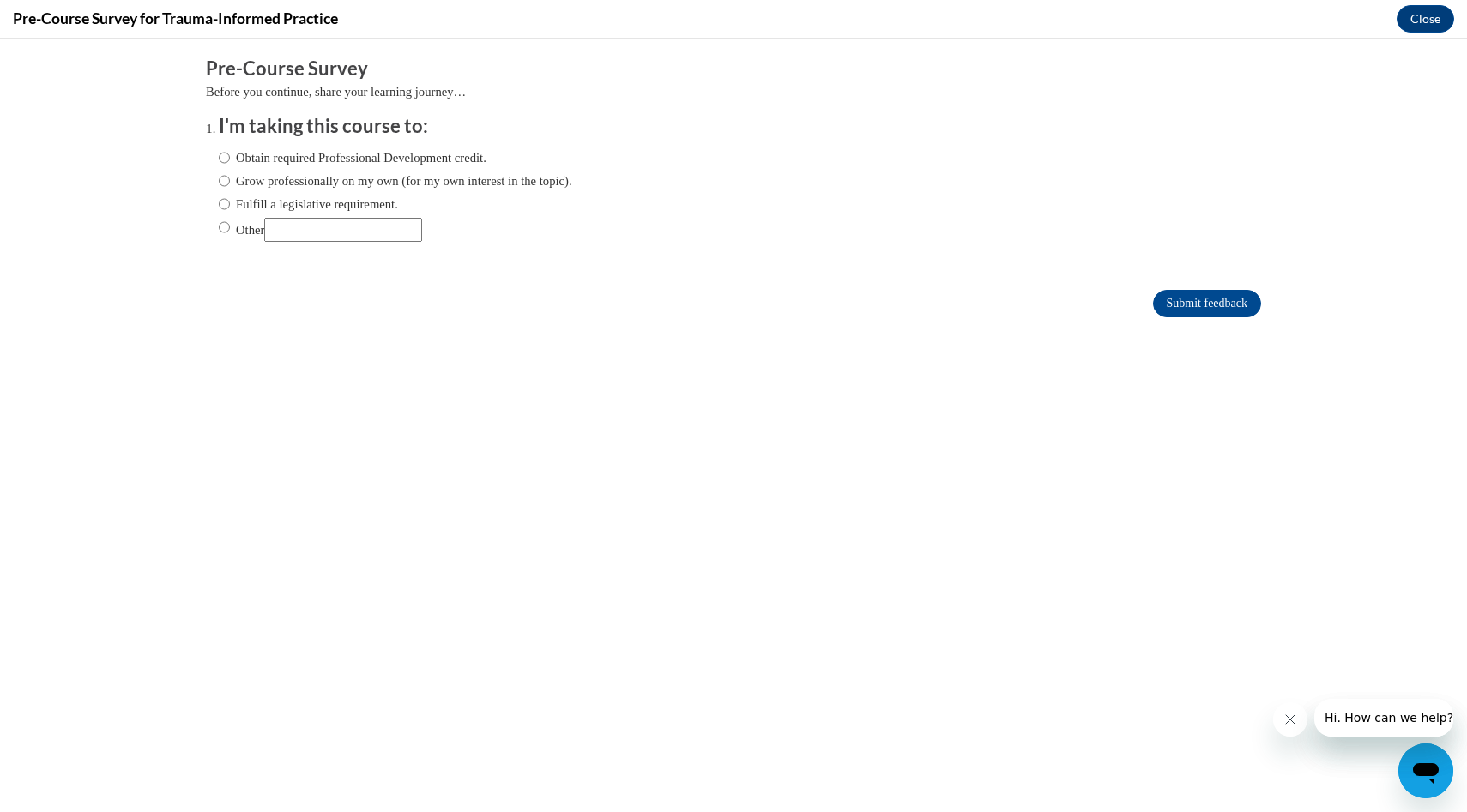
scroll to position [0, 0]
click at [227, 156] on input "Obtain required Professional Development credit." at bounding box center [224, 157] width 11 height 19
radio input "true"
click at [1165, 313] on input "Submit feedback" at bounding box center [1206, 304] width 108 height 27
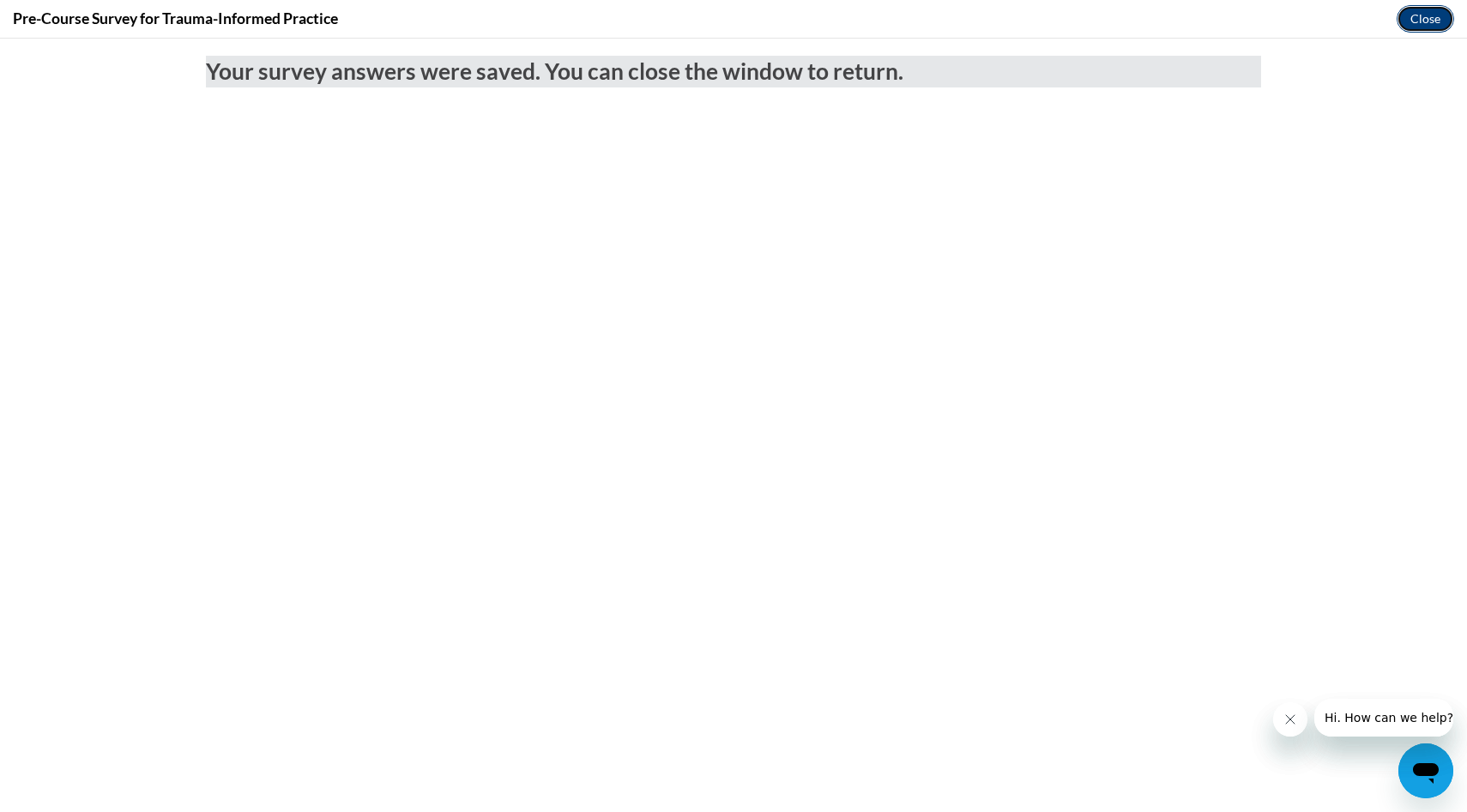
click at [1420, 17] on button "Close" at bounding box center [1425, 19] width 58 height 27
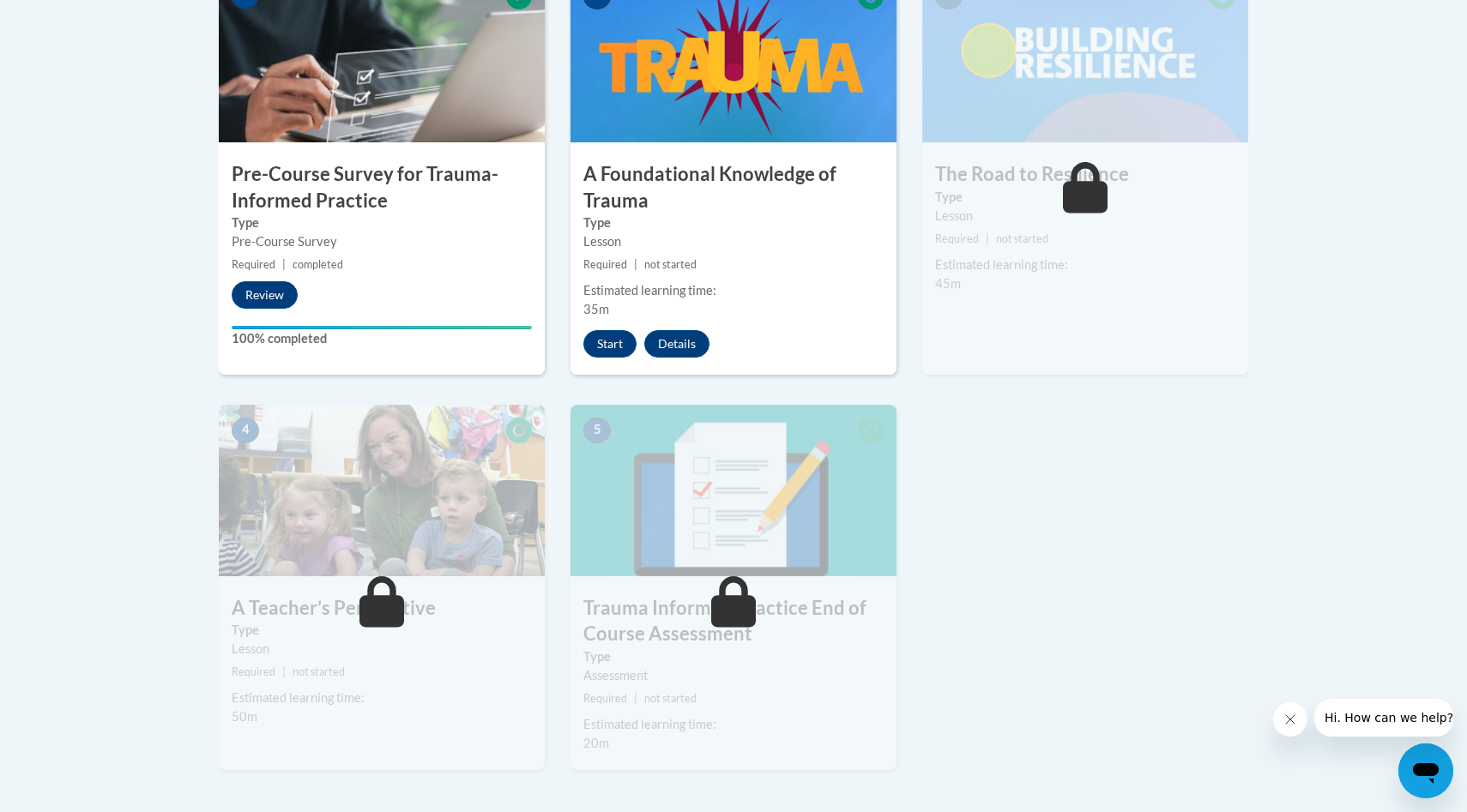
scroll to position [602, 0]
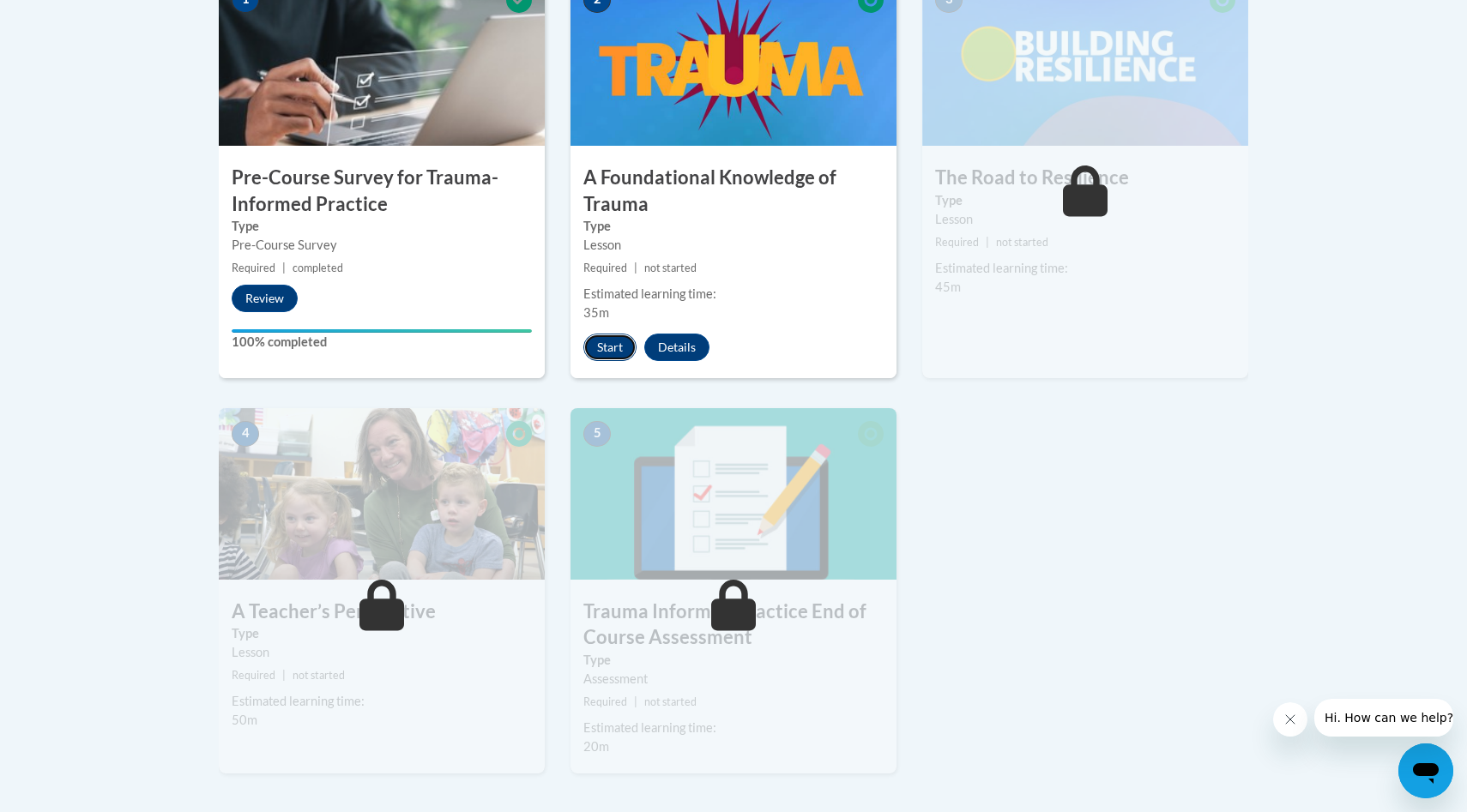
click at [594, 355] on button "Start" at bounding box center [610, 347] width 53 height 27
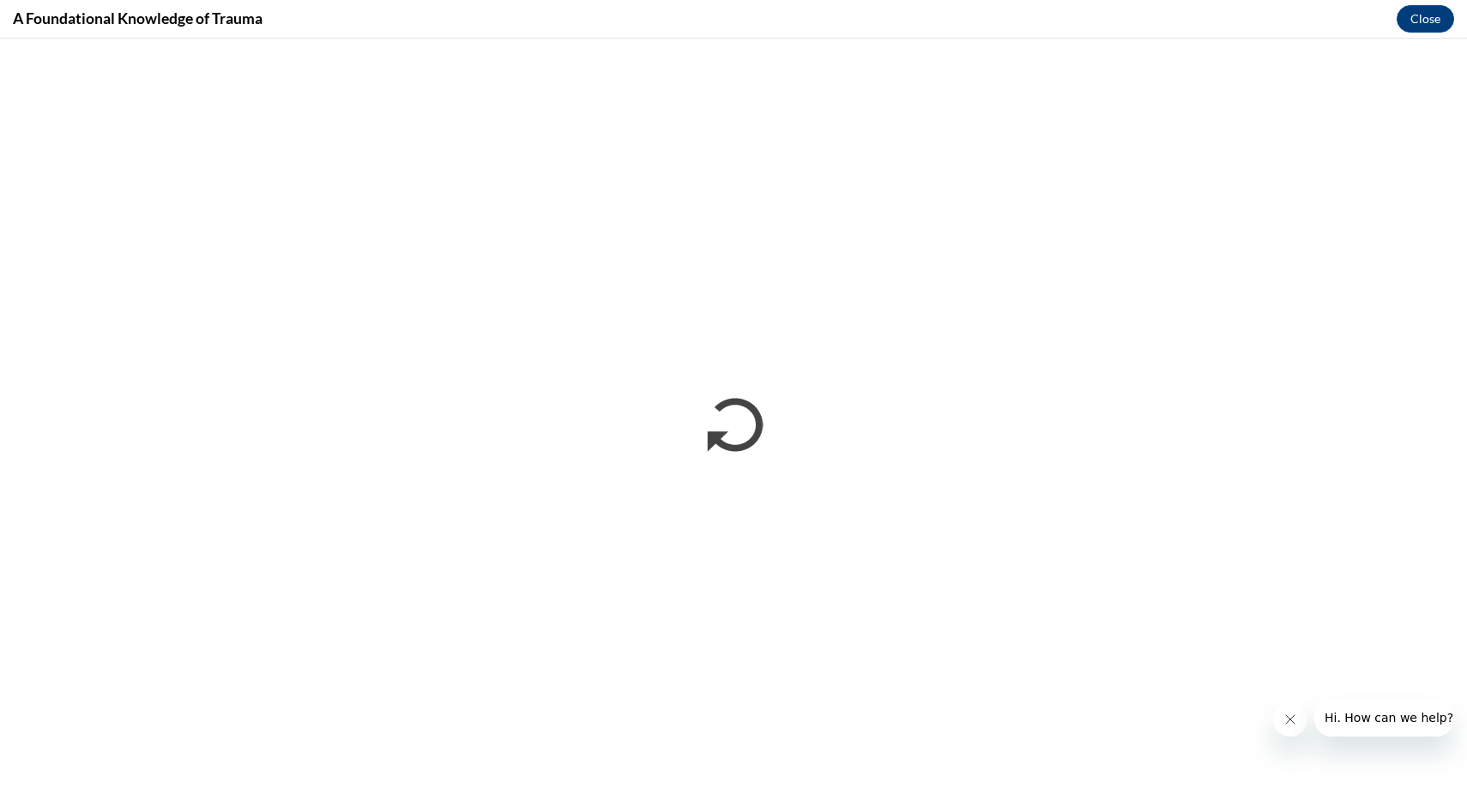
scroll to position [0, 0]
click at [1286, 719] on icon "Close message from company" at bounding box center [1290, 719] width 14 height 14
